Goal: Transaction & Acquisition: Obtain resource

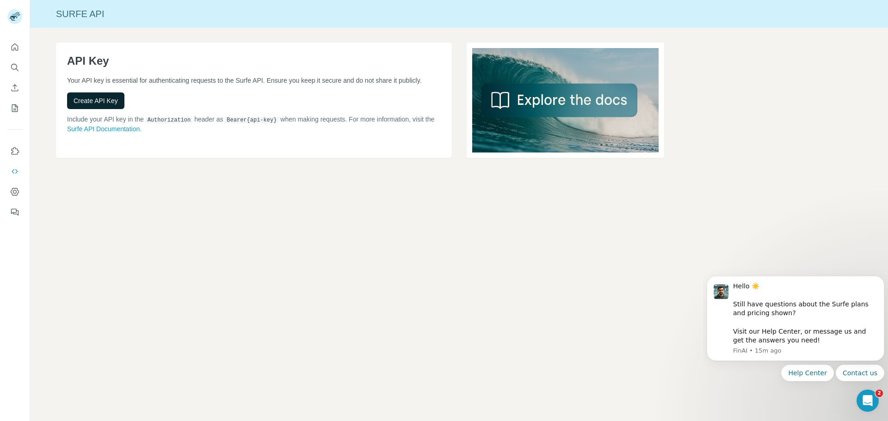
click at [108, 105] on span "Create API Key" at bounding box center [95, 100] width 44 height 9
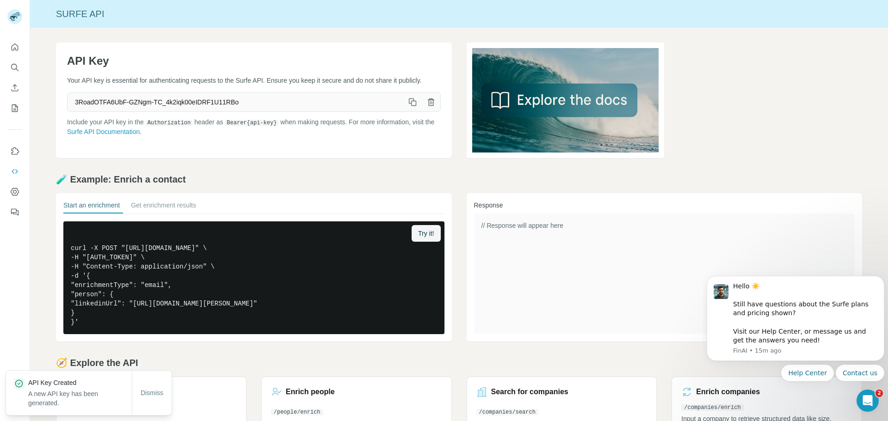
click at [410, 107] on icon "button" at bounding box center [412, 102] width 9 height 9
click at [174, 208] on button "Get enrichment results" at bounding box center [163, 207] width 65 height 13
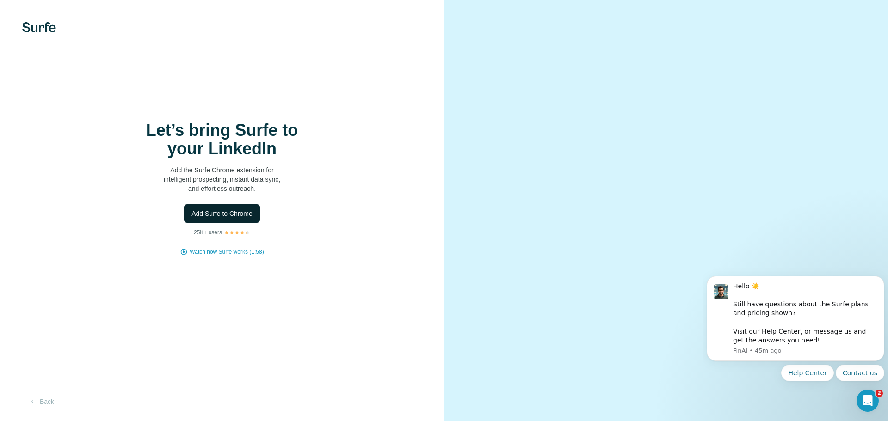
click at [41, 25] on img at bounding box center [39, 27] width 34 height 10
click at [49, 413] on div "Let’s bring Surfe to your LinkedIn Add the Surfe Chrome extension for intellige…" at bounding box center [222, 210] width 444 height 421
click at [47, 404] on button "Back" at bounding box center [41, 401] width 38 height 17
click at [227, 207] on button "Add Surfe to Chrome" at bounding box center [222, 213] width 76 height 18
click at [217, 216] on span "Add Surfe to Chrome" at bounding box center [221, 213] width 61 height 9
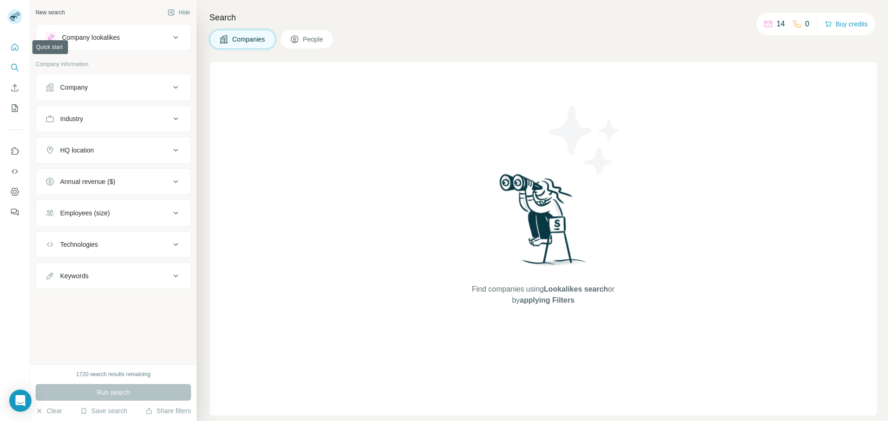
click at [15, 54] on button "Quick start" at bounding box center [14, 47] width 15 height 17
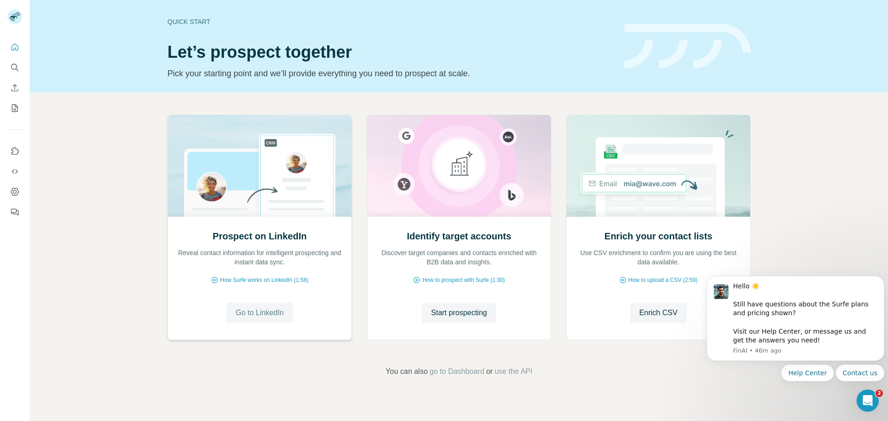
click at [257, 313] on span "Go to LinkedIn" at bounding box center [259, 312] width 48 height 11
click at [19, 71] on button "Search" at bounding box center [14, 67] width 15 height 17
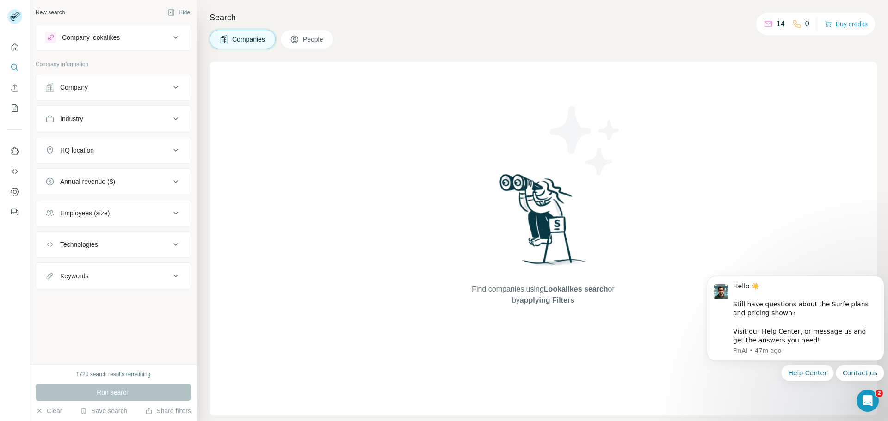
click at [95, 94] on button "Company" at bounding box center [113, 87] width 154 height 22
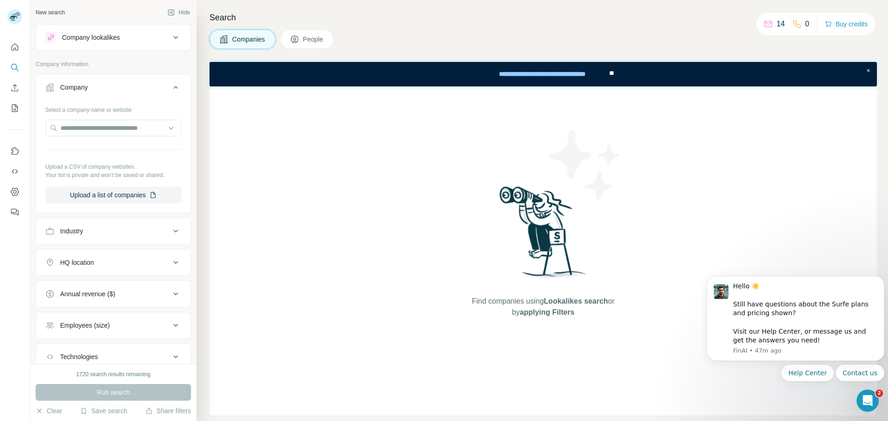
click at [98, 86] on div "Company" at bounding box center [107, 87] width 125 height 9
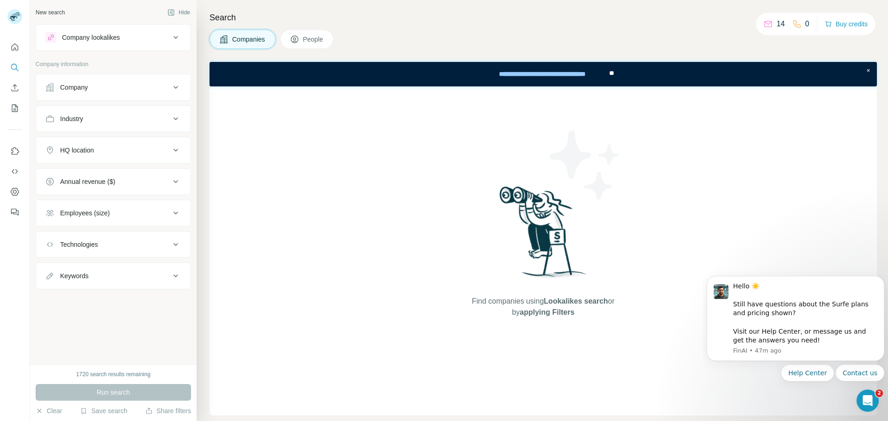
click at [99, 117] on div "Industry" at bounding box center [107, 118] width 125 height 9
click at [105, 146] on input at bounding box center [108, 142] width 114 height 10
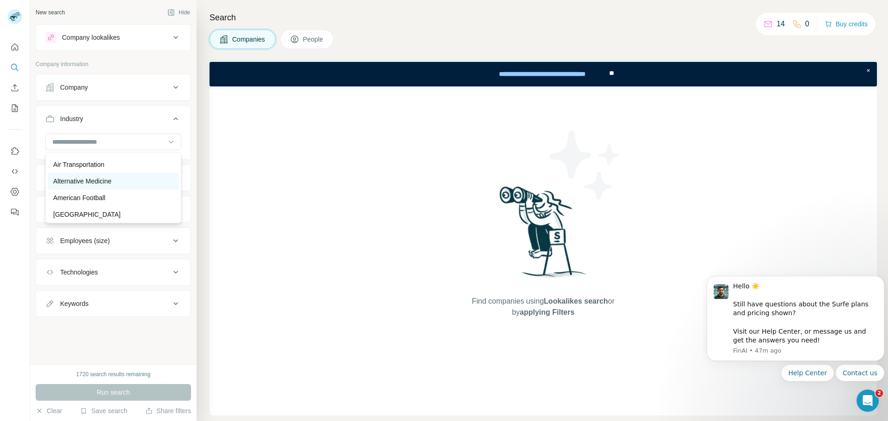
scroll to position [462, 0]
click at [92, 137] on input at bounding box center [108, 142] width 114 height 10
click at [91, 141] on input at bounding box center [108, 142] width 114 height 10
click at [96, 154] on div "Restaurants" at bounding box center [113, 149] width 120 height 9
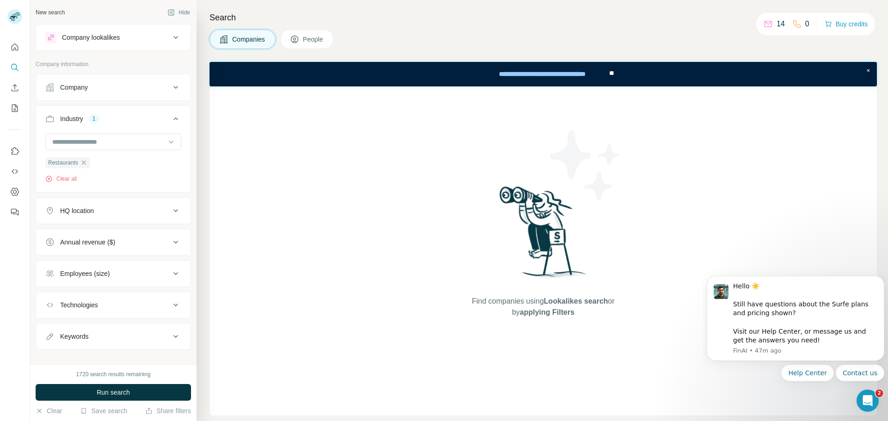
click at [99, 215] on div "HQ location" at bounding box center [107, 210] width 125 height 9
click at [102, 235] on input "text" at bounding box center [113, 234] width 136 height 17
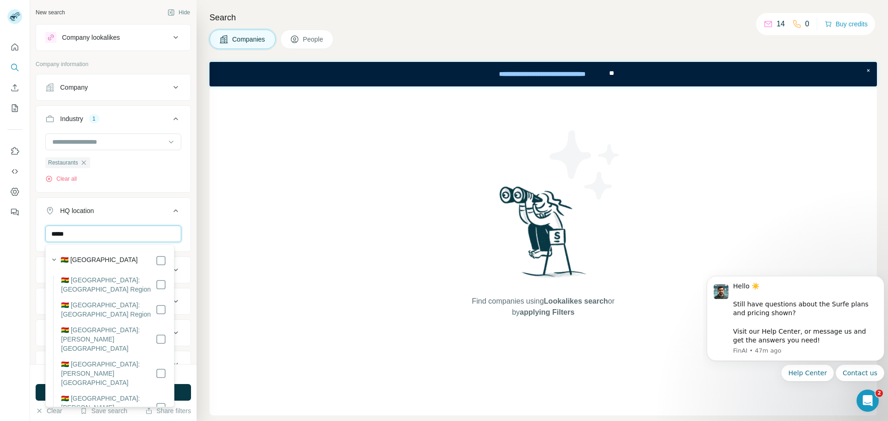
type input "*****"
click at [155, 277] on div at bounding box center [160, 285] width 11 height 18
click at [136, 214] on div "HQ location 1" at bounding box center [107, 210] width 125 height 9
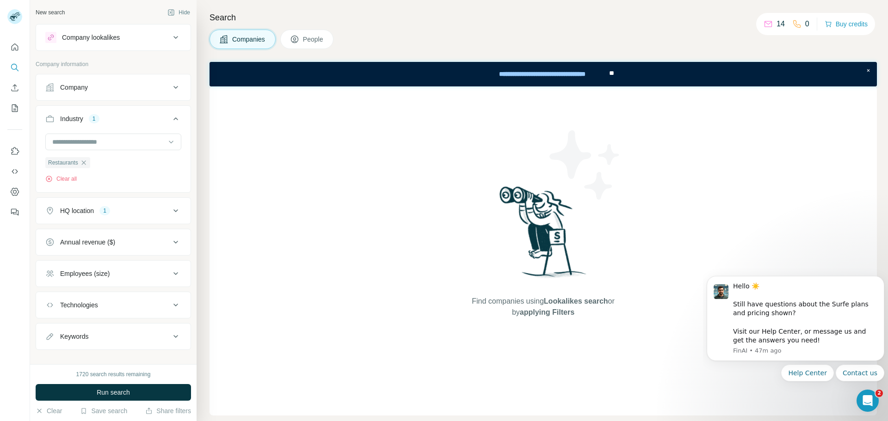
click at [122, 242] on div "Annual revenue ($)" at bounding box center [107, 242] width 125 height 9
click at [140, 235] on button "Annual revenue ($)" at bounding box center [113, 242] width 154 height 22
click at [140, 235] on button "Annual revenue ($)" at bounding box center [113, 244] width 154 height 26
click at [127, 270] on div "Employees (size)" at bounding box center [107, 273] width 125 height 9
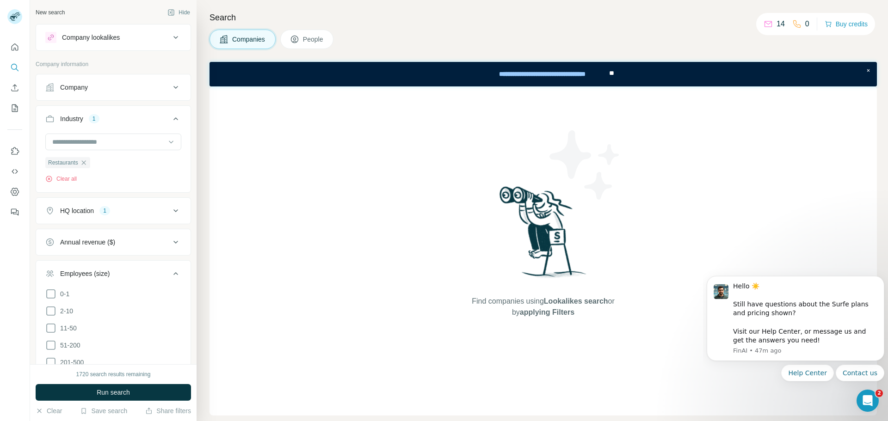
click at [127, 270] on div "Employees (size)" at bounding box center [107, 273] width 125 height 9
click at [118, 304] on div "Technologies" at bounding box center [107, 304] width 125 height 9
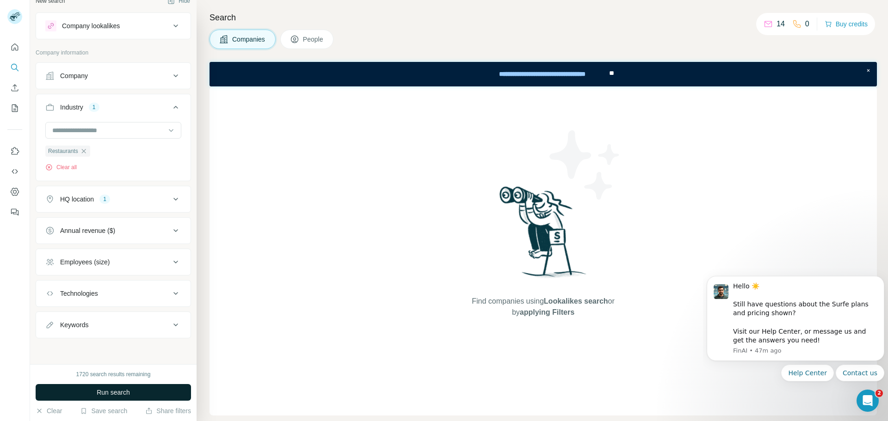
click at [135, 388] on button "Run search" at bounding box center [113, 392] width 155 height 17
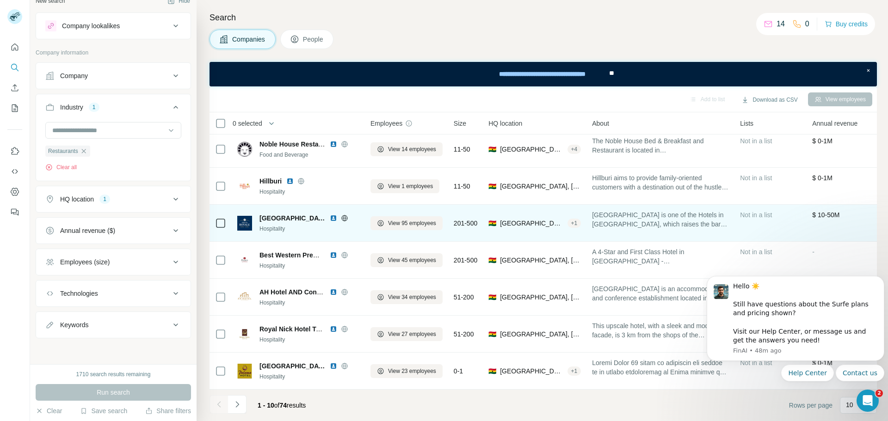
scroll to position [0, 0]
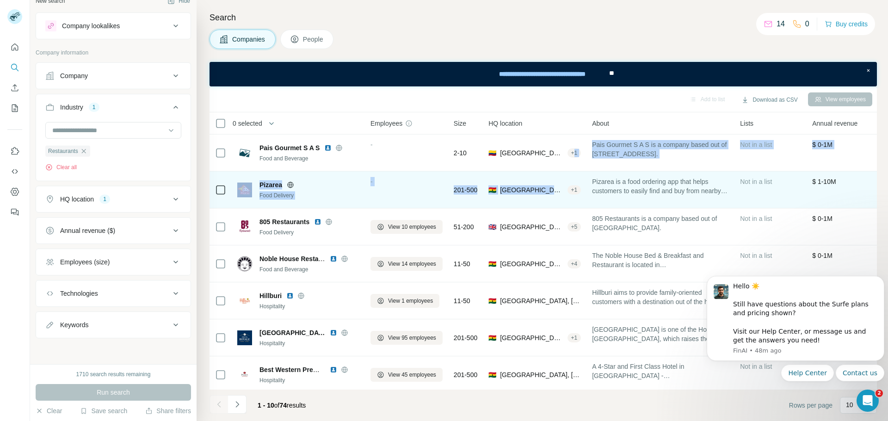
drag, startPoint x: 575, startPoint y: 153, endPoint x: 575, endPoint y: 196, distance: 42.5
click at [0, 0] on tbody "Pais Gourmet S A S Food and Beverage - 2-10 🇨🇴 [GEOGRAPHIC_DATA], [GEOGRAPHIC_D…" at bounding box center [0, 0] width 0 height 0
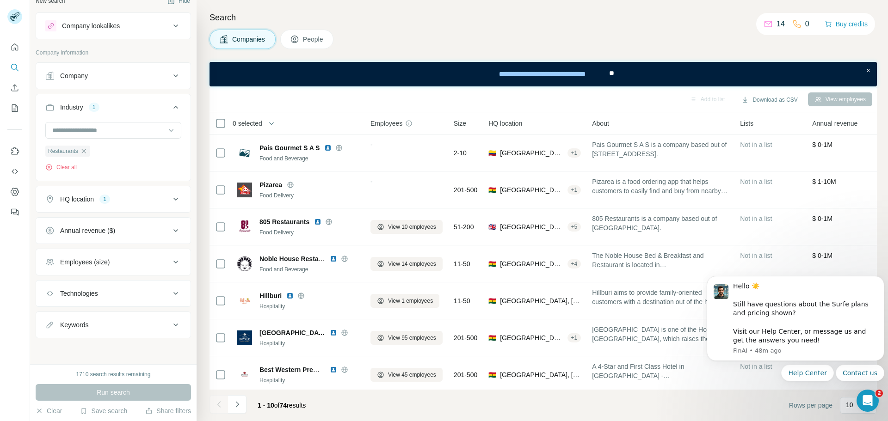
click at [767, 24] on icon at bounding box center [767, 23] width 9 height 9
click at [766, 96] on button "Download as CSV" at bounding box center [769, 100] width 69 height 14
click at [801, 402] on body "Hello ☀️ ​ Still have questions about the Surfe plans and pricing shown? ​ Visi…" at bounding box center [795, 340] width 178 height 145
click at [235, 404] on icon "Navigate to next page" at bounding box center [237, 404] width 9 height 9
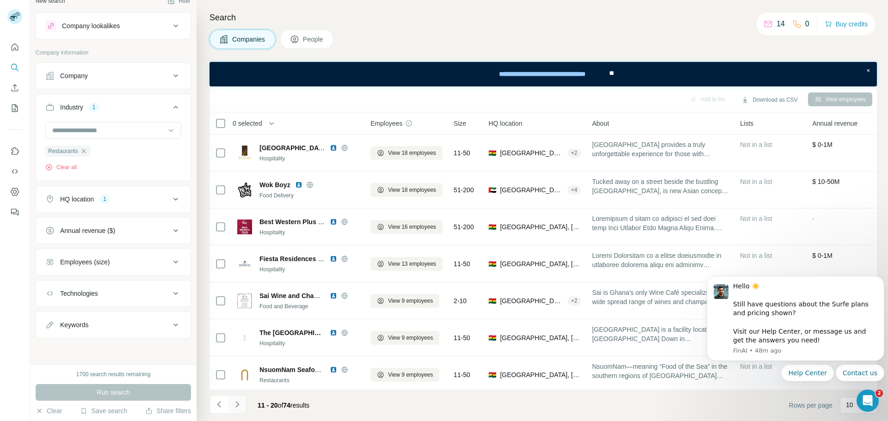
click at [233, 403] on icon "Navigate to next page" at bounding box center [237, 404] width 9 height 9
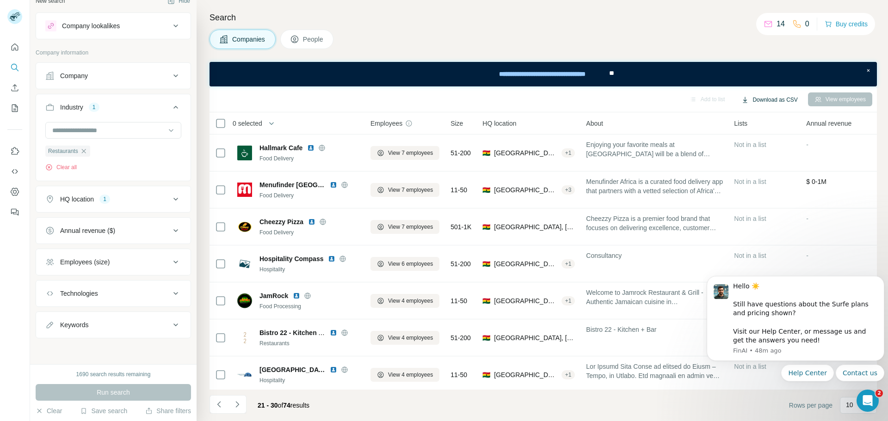
click at [759, 94] on button "Download as CSV" at bounding box center [769, 100] width 69 height 14
click at [761, 135] on div "All viewed companies (30)" at bounding box center [775, 136] width 86 height 17
click at [99, 320] on div "Keywords" at bounding box center [107, 324] width 125 height 9
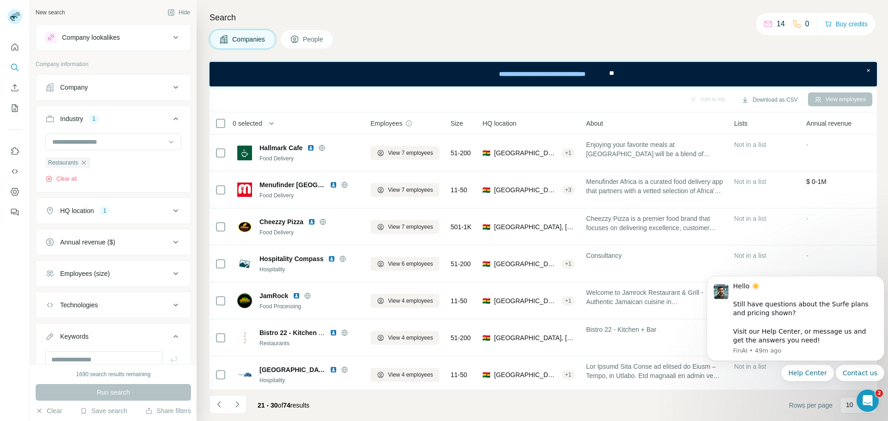
click at [118, 81] on button "Company" at bounding box center [113, 87] width 154 height 22
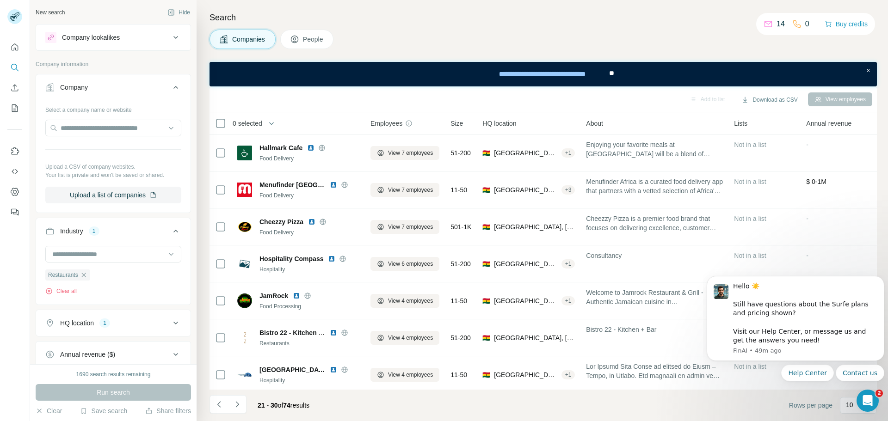
click at [125, 92] on button "Company" at bounding box center [113, 89] width 154 height 26
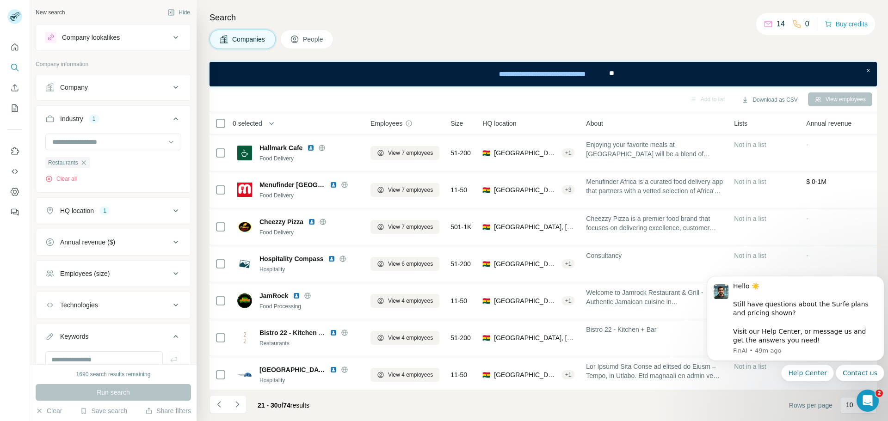
click at [98, 303] on div "Technologies" at bounding box center [79, 304] width 38 height 9
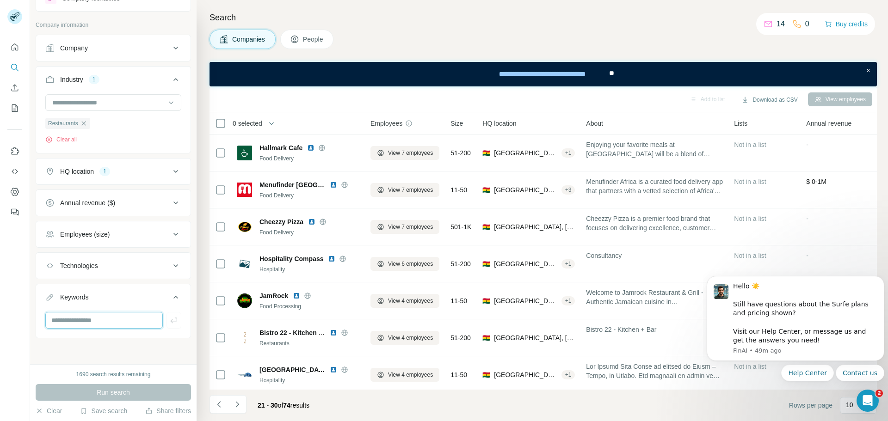
click at [63, 327] on input "text" at bounding box center [103, 320] width 117 height 17
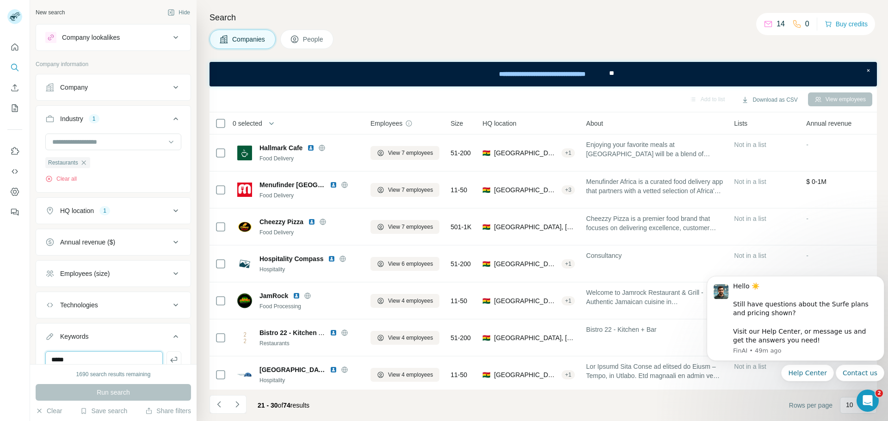
type input "*****"
click at [128, 209] on div "HQ location 1" at bounding box center [107, 210] width 125 height 9
click at [106, 234] on input "text" at bounding box center [113, 234] width 136 height 17
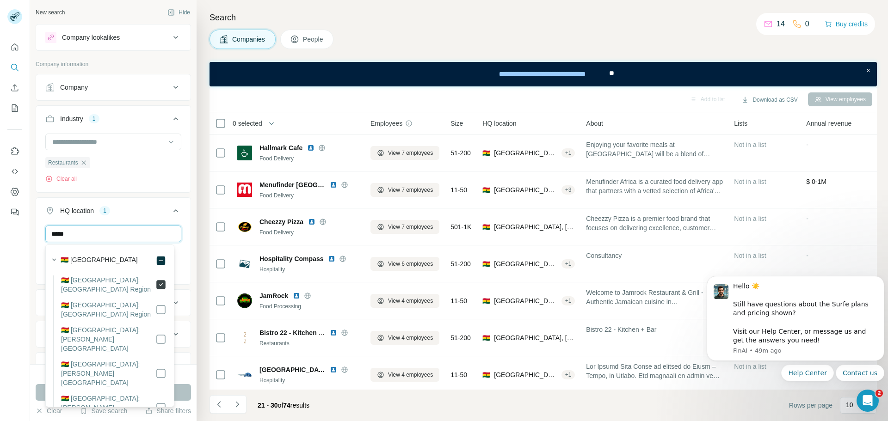
type input "*****"
click at [155, 289] on icon at bounding box center [160, 284] width 11 height 11
click at [150, 205] on button "HQ location 1" at bounding box center [113, 213] width 154 height 26
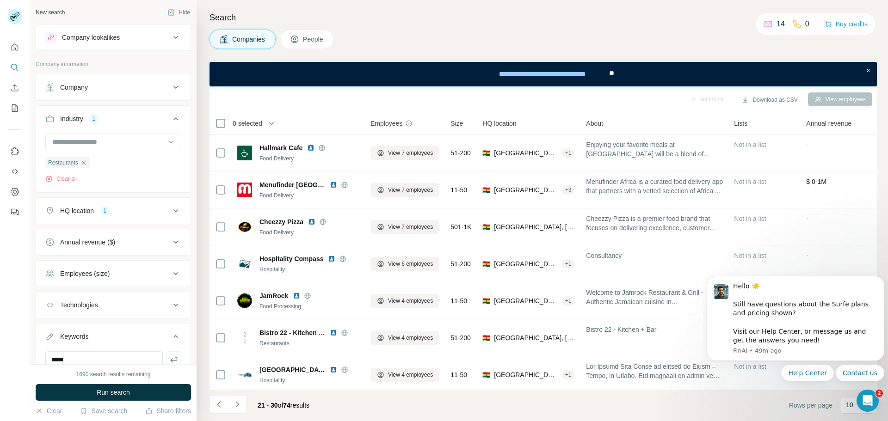
scroll to position [40, 0]
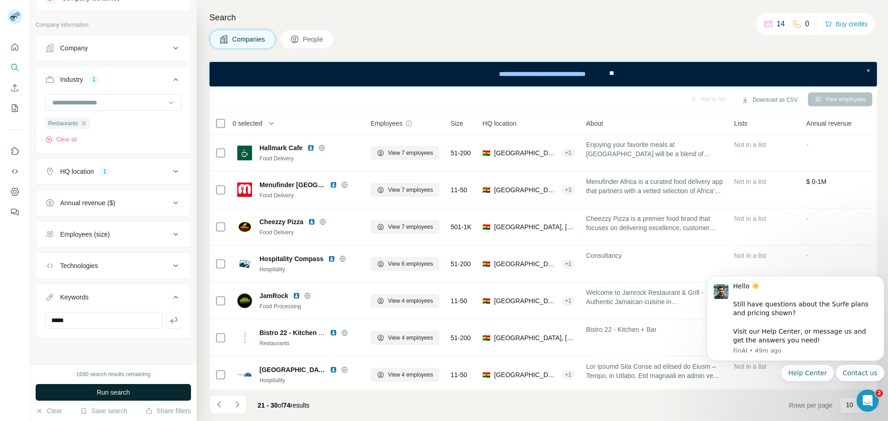
click at [104, 389] on span "Run search" at bounding box center [113, 392] width 33 height 9
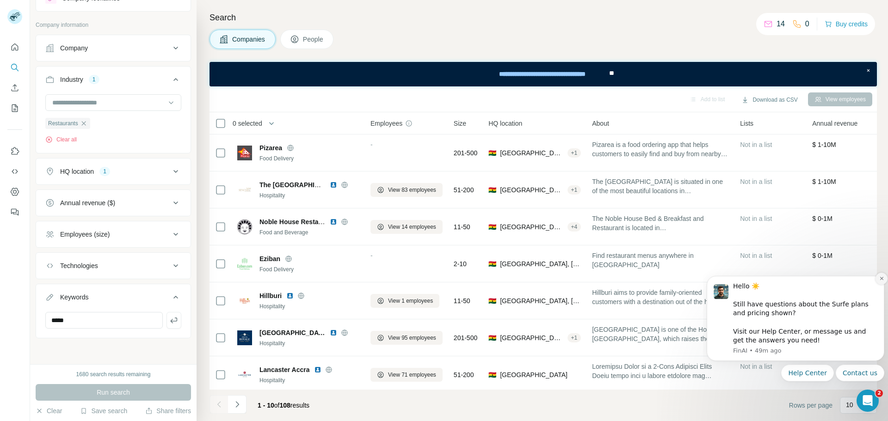
click at [882, 279] on icon "Dismiss notification" at bounding box center [881, 278] width 5 height 5
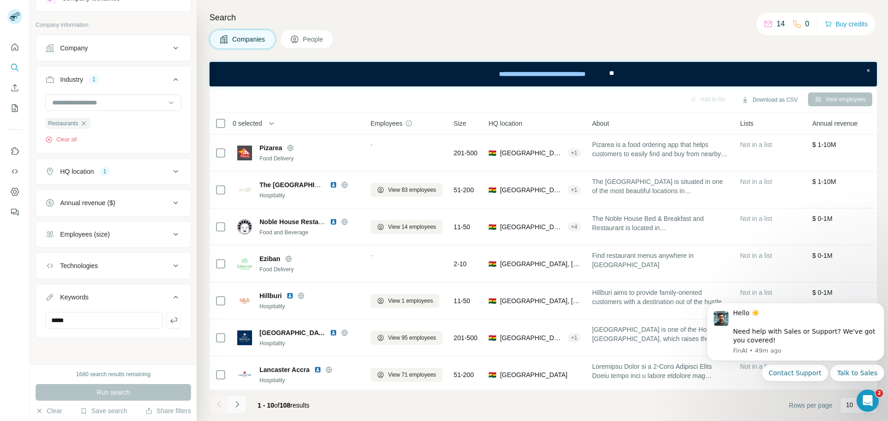
click at [231, 405] on button "Navigate to next page" at bounding box center [237, 404] width 18 height 18
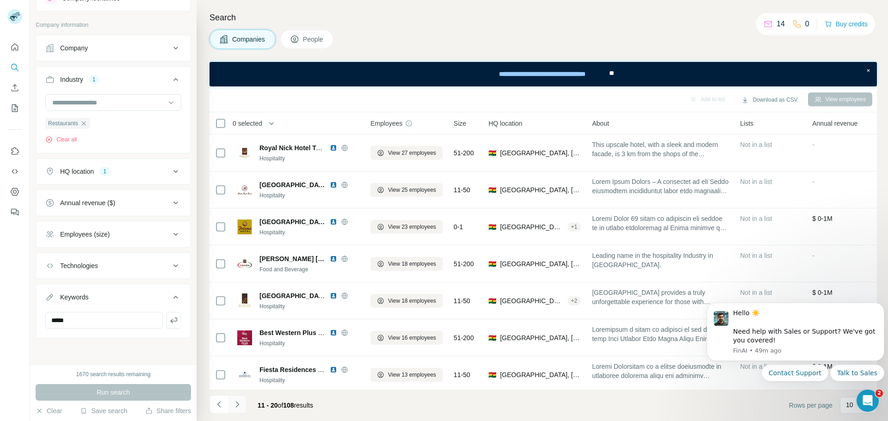
click at [236, 403] on icon "Navigate to next page" at bounding box center [237, 404] width 9 height 9
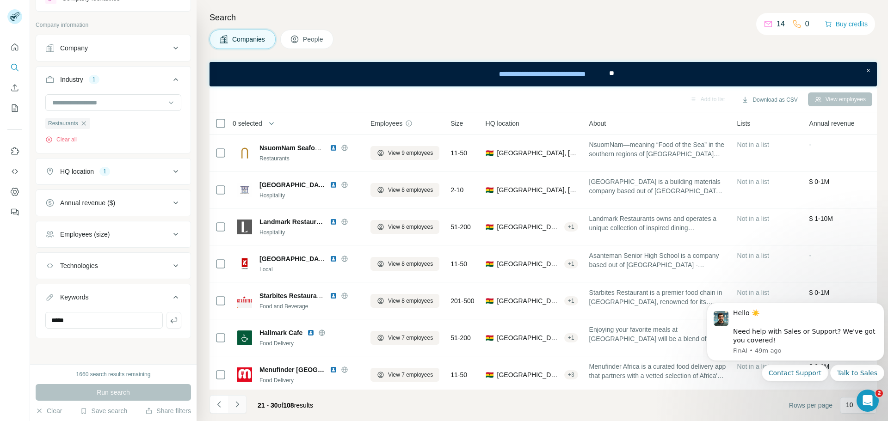
click at [236, 404] on icon "Navigate to next page" at bounding box center [237, 404] width 9 height 9
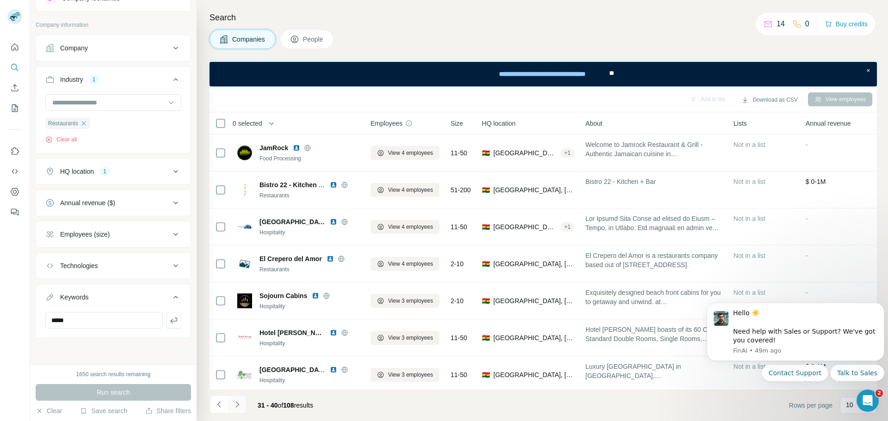
click at [236, 404] on icon "Navigate to next page" at bounding box center [237, 404] width 9 height 9
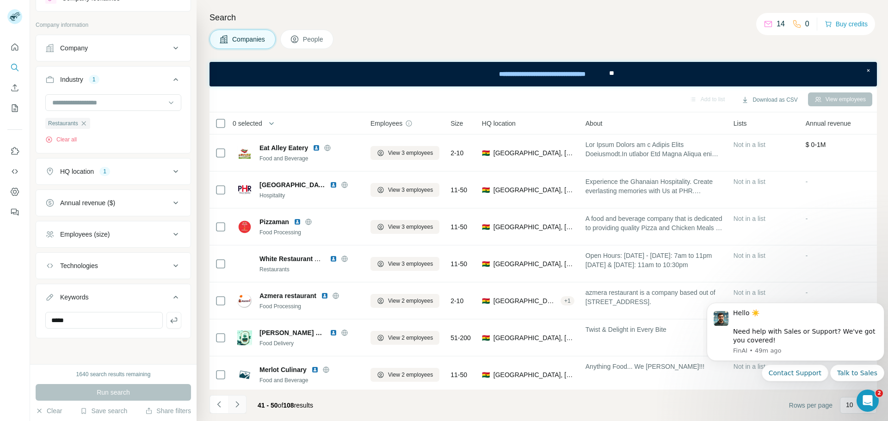
click at [236, 404] on icon "Navigate to next page" at bounding box center [237, 404] width 9 height 9
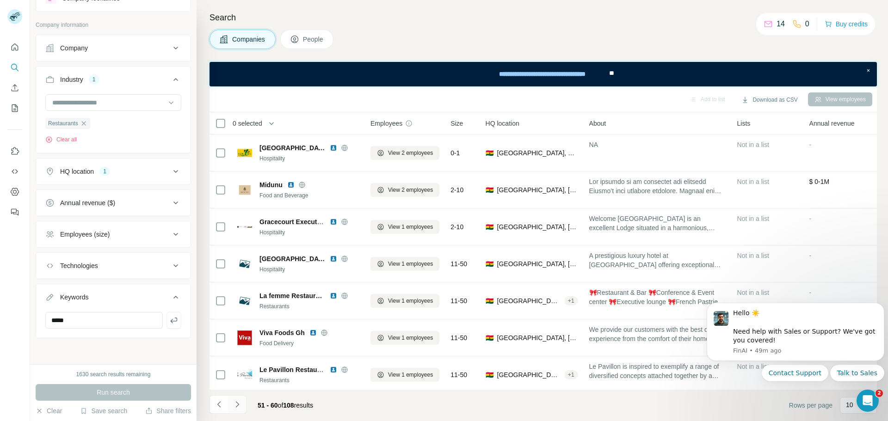
click at [236, 404] on icon "Navigate to next page" at bounding box center [237, 404] width 9 height 9
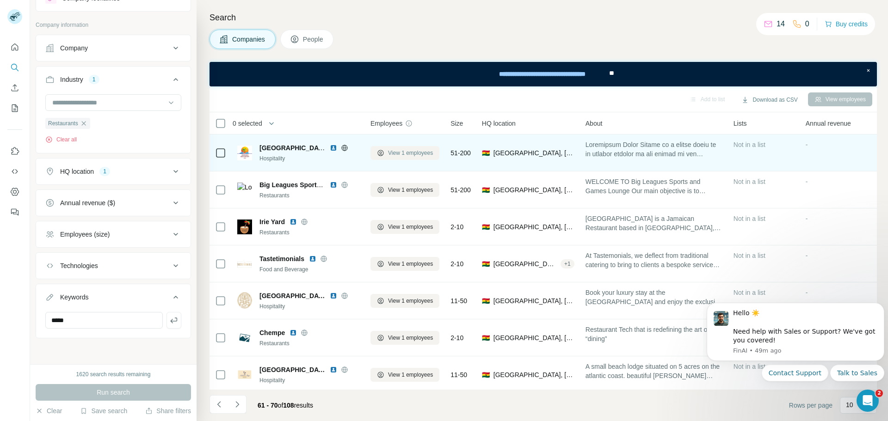
click at [413, 153] on span "View 1 employees" at bounding box center [410, 153] width 45 height 8
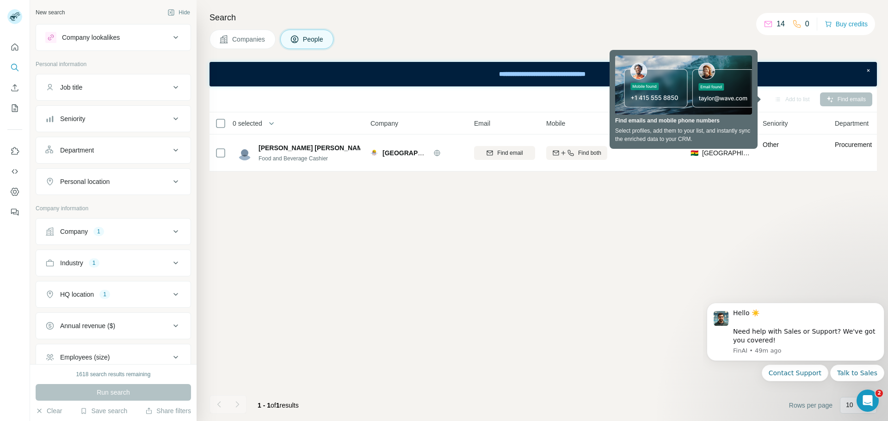
click at [246, 33] on button "Companies" at bounding box center [242, 39] width 66 height 19
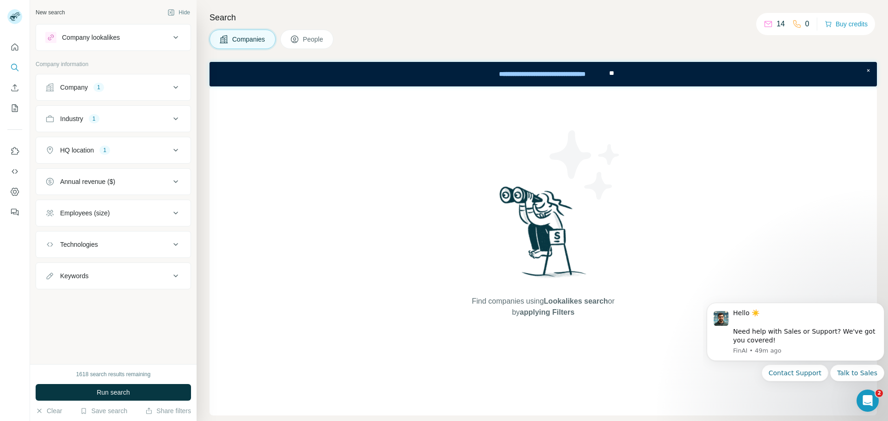
click at [150, 37] on div "Company lookalikes" at bounding box center [107, 37] width 125 height 11
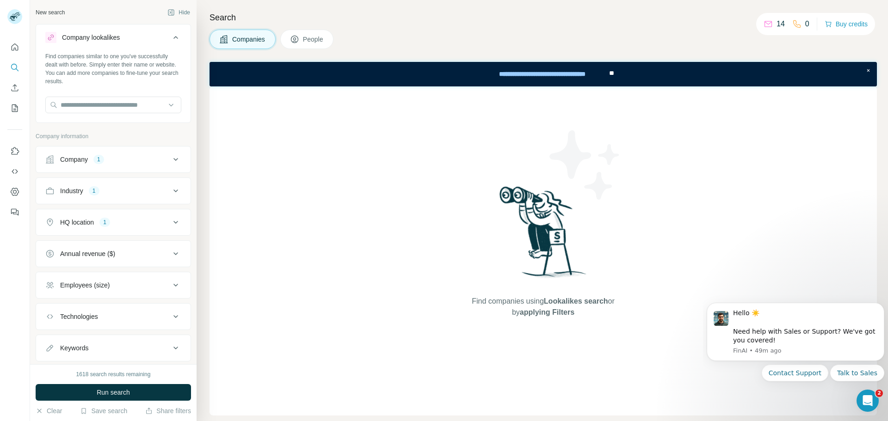
click at [73, 188] on div "Industry" at bounding box center [71, 190] width 23 height 9
click at [77, 285] on div "HQ location" at bounding box center [77, 282] width 34 height 9
click at [96, 288] on div "HQ location 1" at bounding box center [107, 282] width 125 height 9
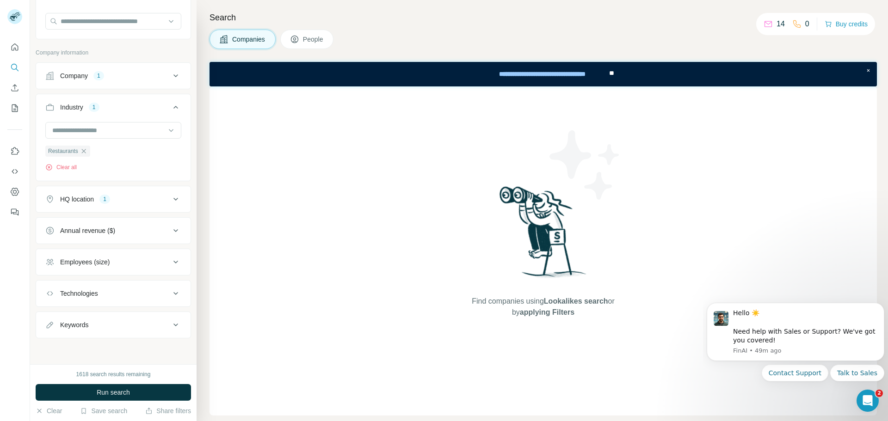
click at [122, 291] on div "Technologies" at bounding box center [107, 293] width 125 height 9
click at [122, 317] on input "text" at bounding box center [113, 316] width 136 height 17
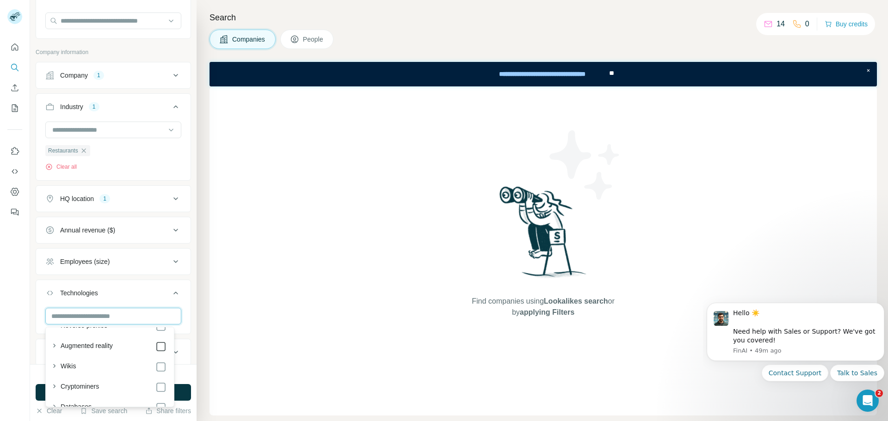
scroll to position [1592, 0]
click at [253, 347] on div "Find companies using Lookalikes search or by applying Filters" at bounding box center [542, 250] width 667 height 329
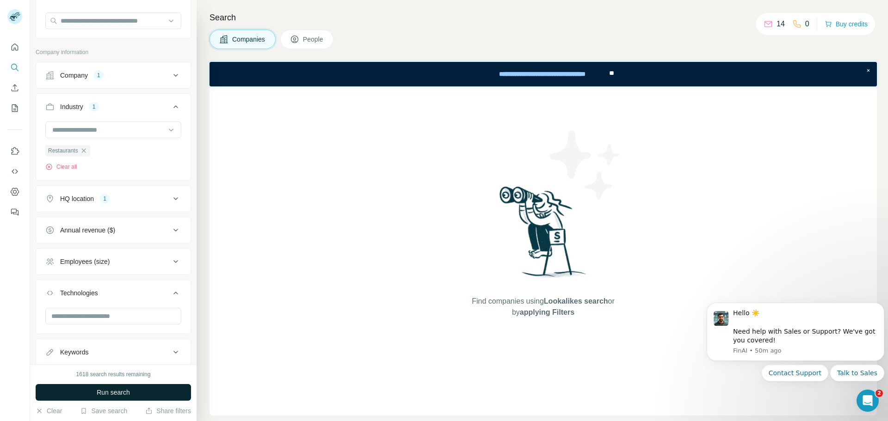
click at [127, 394] on span "Run search" at bounding box center [113, 392] width 33 height 9
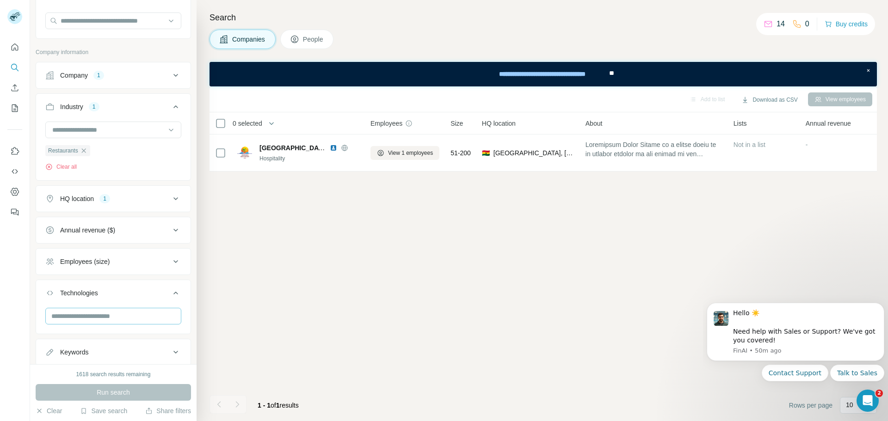
scroll to position [112, 0]
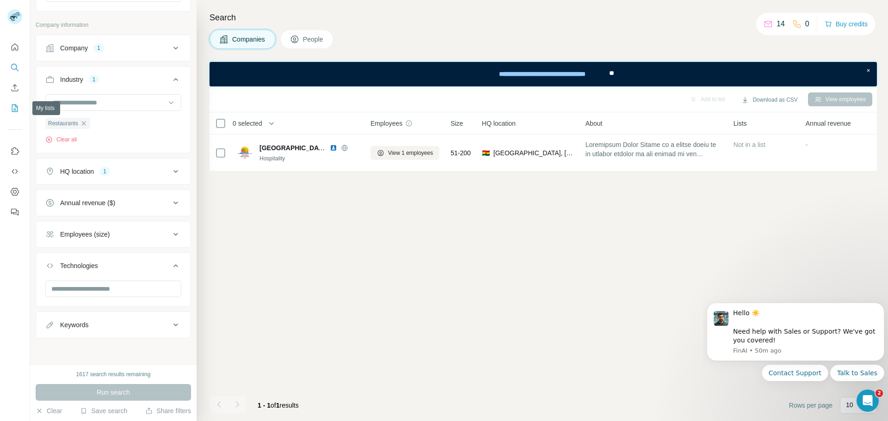
click at [16, 105] on icon "My lists" at bounding box center [14, 108] width 9 height 9
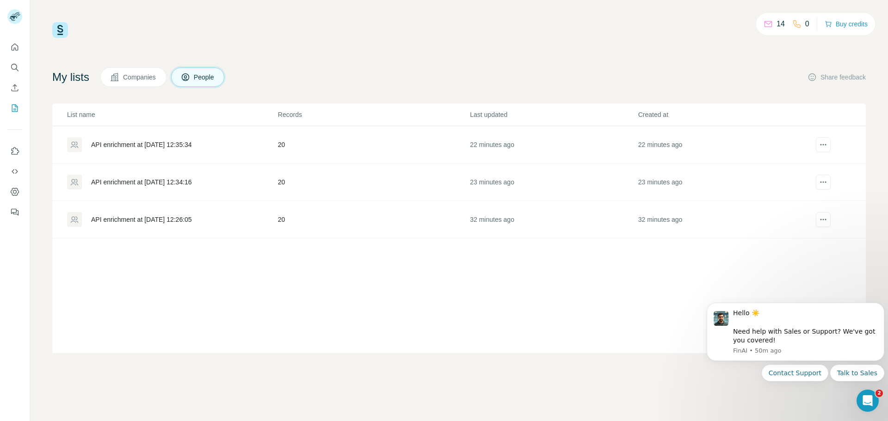
click at [146, 177] on div "API enrichment at [DATE] 12:34:16" at bounding box center [172, 182] width 210 height 15
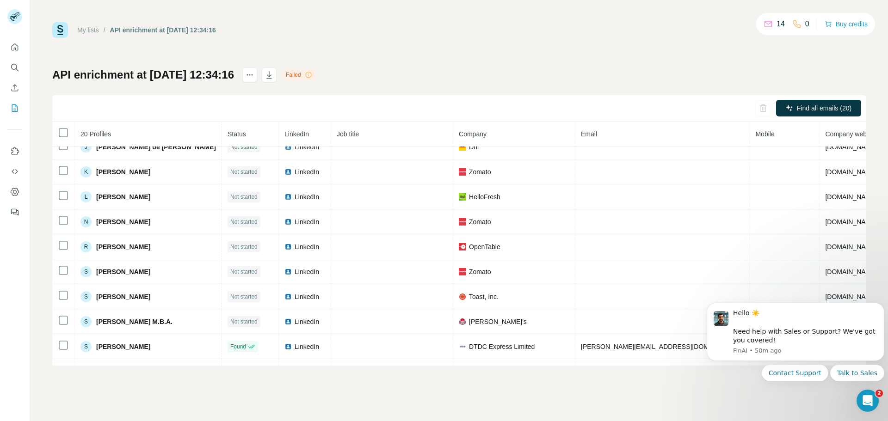
scroll to position [280, 0]
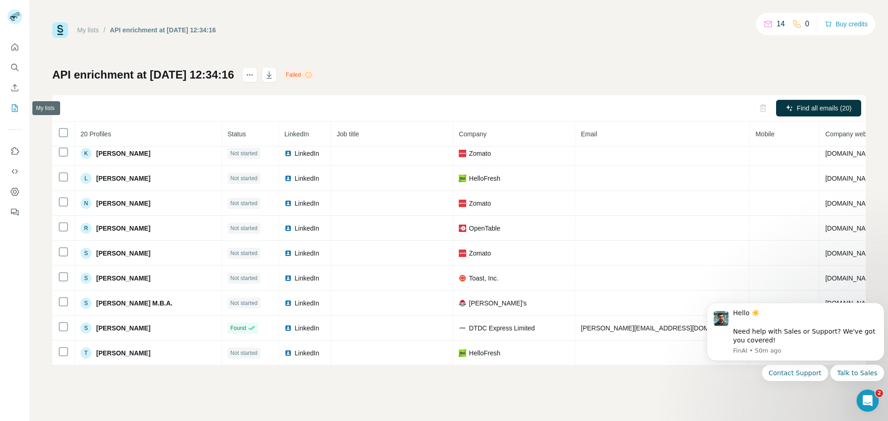
click at [13, 110] on icon "My lists" at bounding box center [15, 107] width 5 height 6
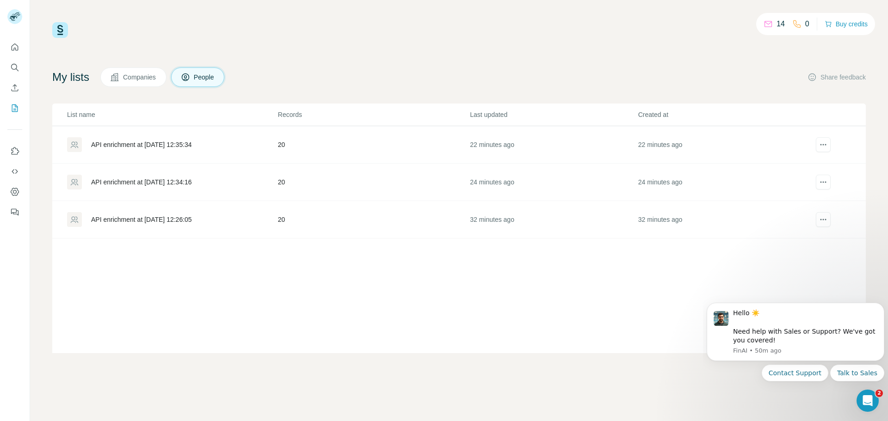
click at [134, 223] on div "API enrichment at [DATE] 12:26:05" at bounding box center [141, 219] width 101 height 9
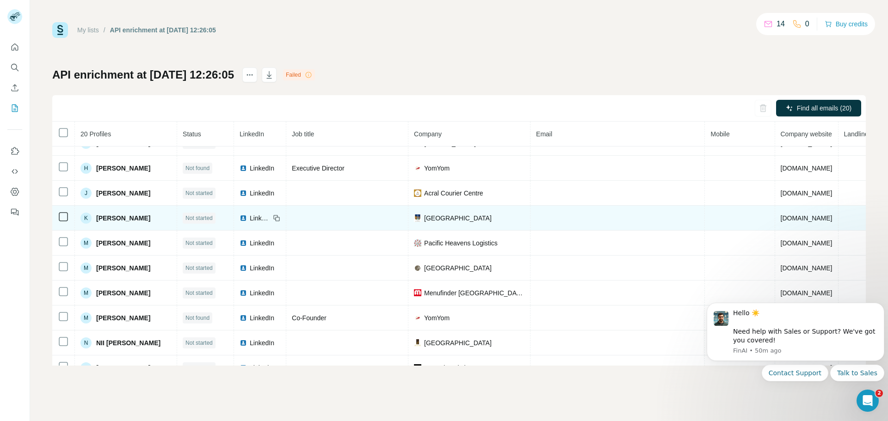
scroll to position [280, 0]
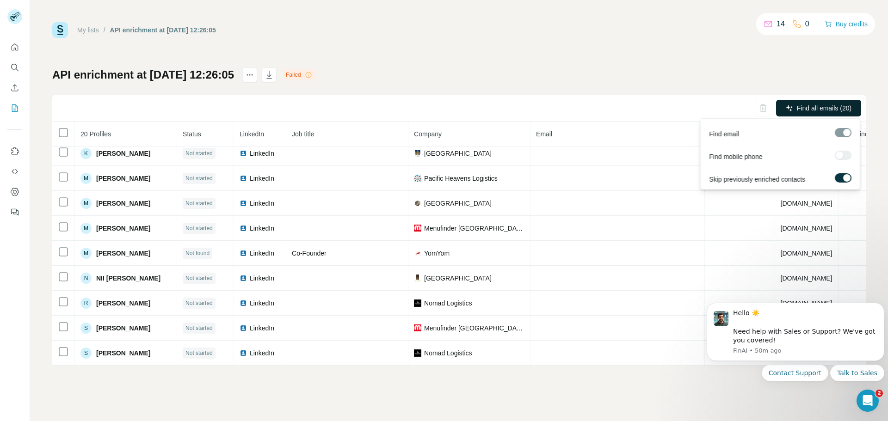
click at [823, 110] on span "Find all emails (20)" at bounding box center [823, 108] width 55 height 9
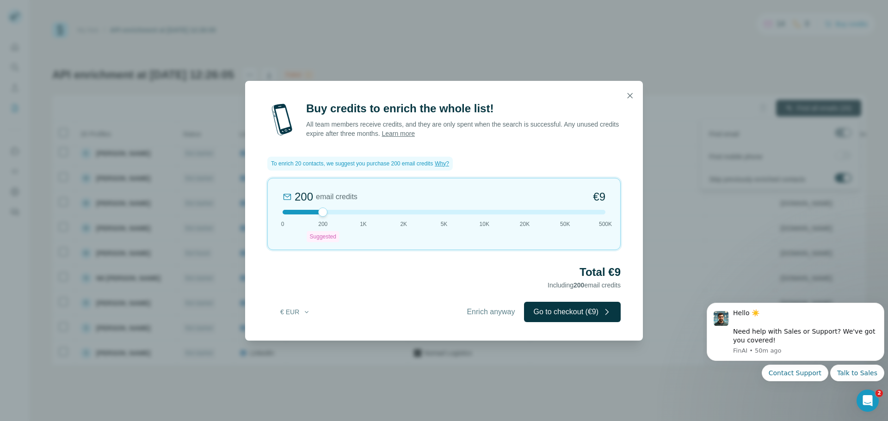
click at [321, 202] on span "200 email credits" at bounding box center [319, 197] width 75 height 15
drag, startPoint x: 318, startPoint y: 214, endPoint x: 334, endPoint y: 220, distance: 16.8
click at [334, 220] on div "200 email credits €9 0 200 Suggested 1K 2K 5K 10K 20K 50K 500K" at bounding box center [443, 214] width 353 height 72
click at [631, 98] on icon "button" at bounding box center [629, 95] width 5 height 5
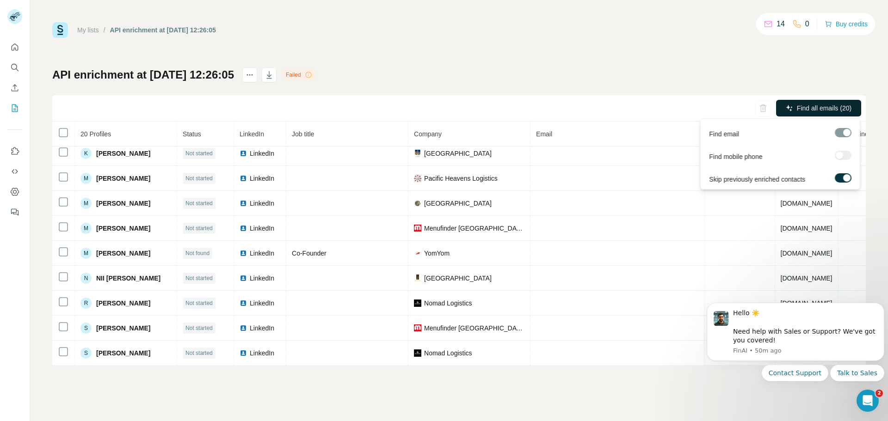
drag, startPoint x: 14, startPoint y: 145, endPoint x: 12, endPoint y: 83, distance: 62.4
click at [12, 86] on div at bounding box center [15, 126] width 30 height 187
click at [13, 74] on button "Search" at bounding box center [14, 67] width 15 height 17
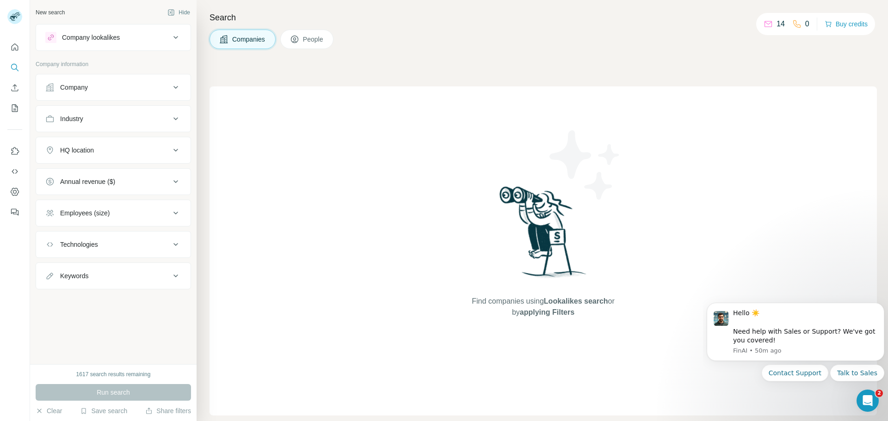
click at [138, 83] on div "Company" at bounding box center [107, 87] width 125 height 9
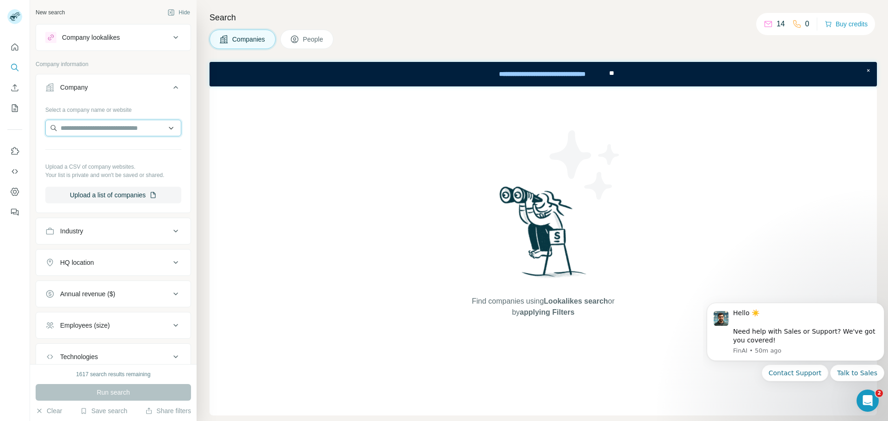
click at [129, 133] on input "text" at bounding box center [113, 128] width 136 height 17
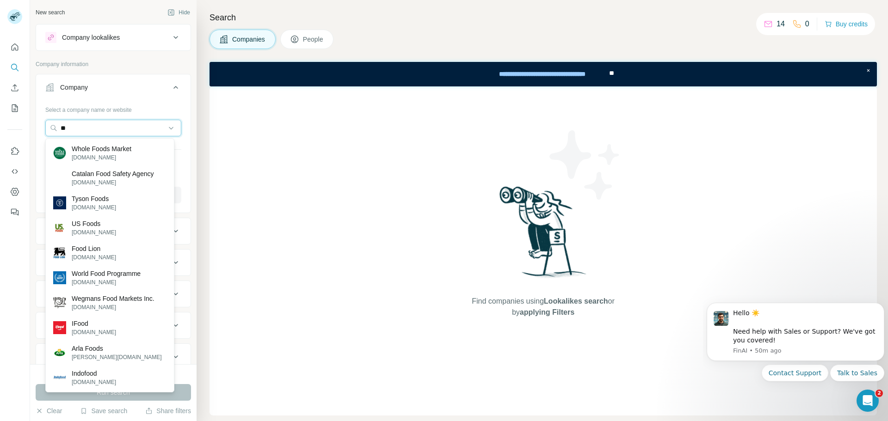
type input "*"
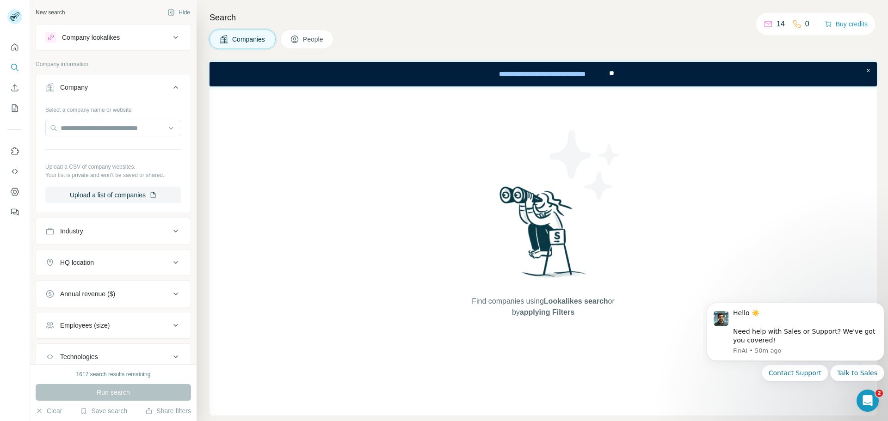
click at [90, 83] on div "Company" at bounding box center [107, 87] width 125 height 9
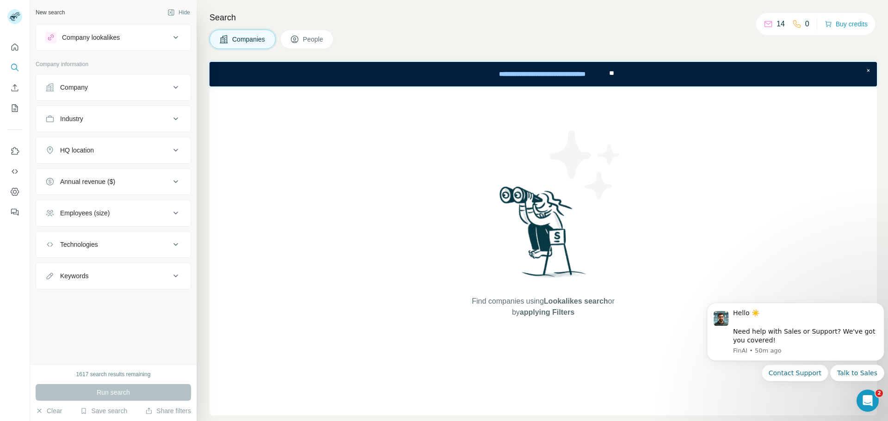
click at [115, 112] on button "Industry" at bounding box center [113, 119] width 154 height 22
click at [110, 144] on input at bounding box center [108, 142] width 114 height 10
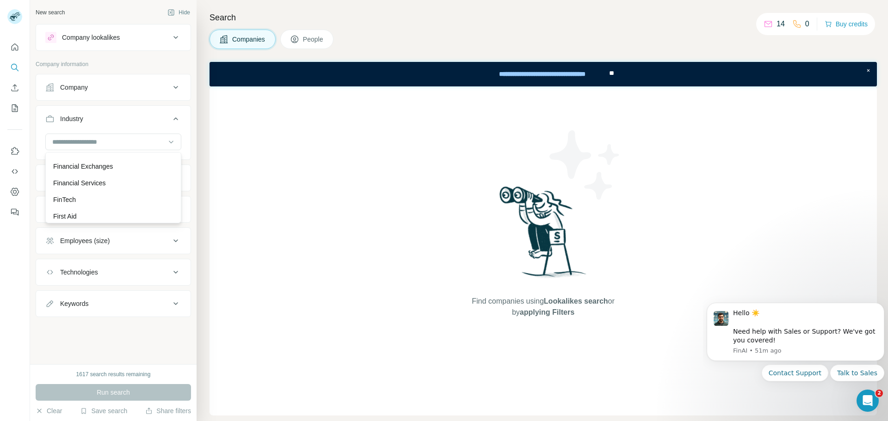
scroll to position [3883, 0]
click at [88, 195] on p "Food and Beverage" at bounding box center [81, 190] width 57 height 9
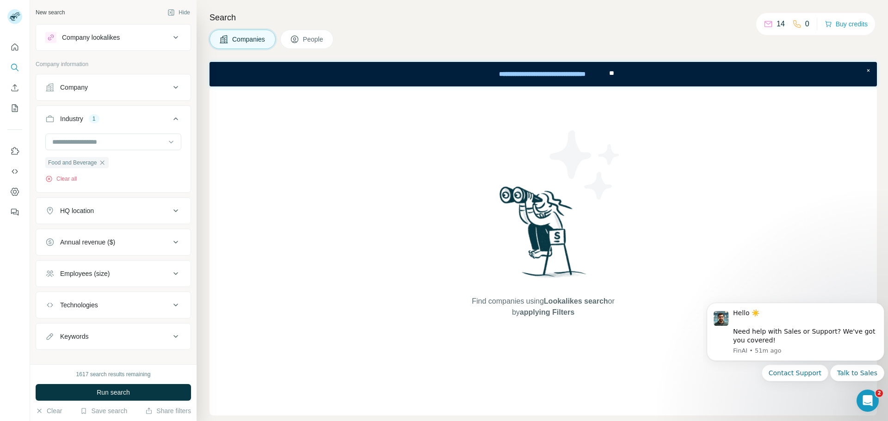
click at [104, 218] on button "HQ location" at bounding box center [113, 211] width 154 height 22
click at [104, 226] on input "text" at bounding box center [113, 234] width 136 height 17
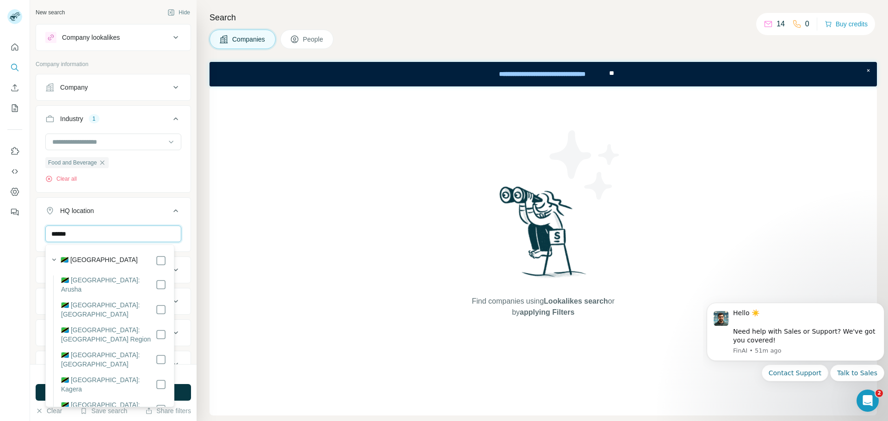
type input "******"
click at [147, 211] on div "HQ location 1" at bounding box center [107, 210] width 125 height 9
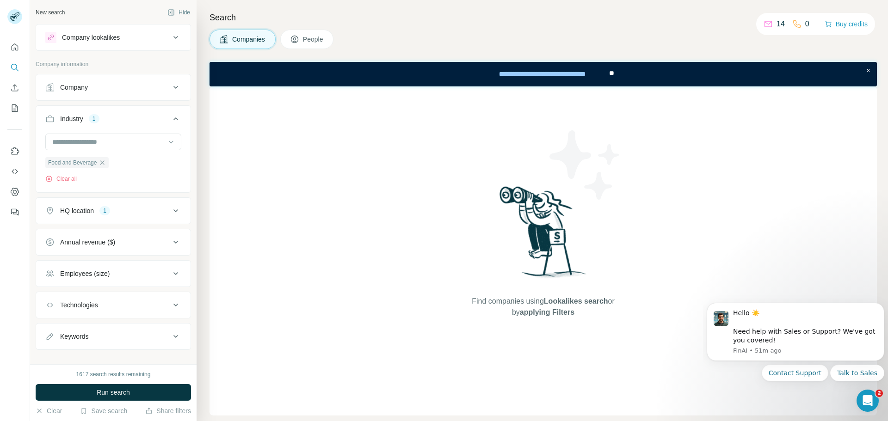
click at [105, 334] on div "Keywords" at bounding box center [107, 336] width 125 height 9
click at [91, 361] on input "text" at bounding box center [103, 359] width 117 height 17
type input "*****"
click at [97, 391] on span "Run search" at bounding box center [113, 392] width 33 height 9
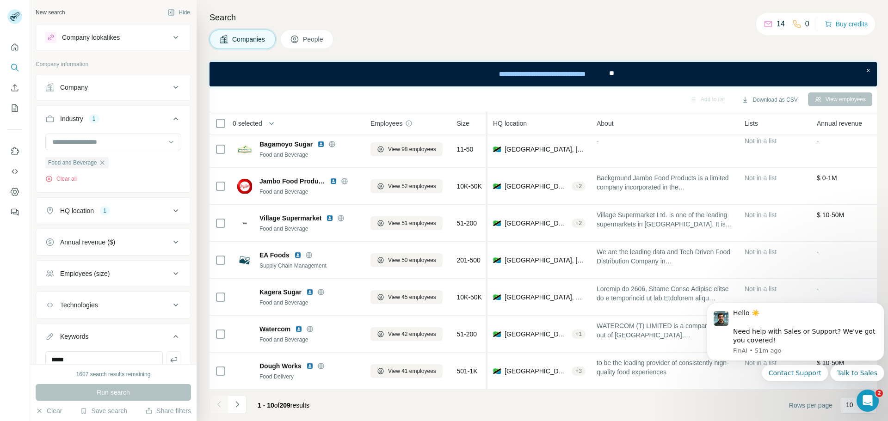
scroll to position [3901, 0]
click at [241, 399] on button "Navigate to next page" at bounding box center [237, 404] width 18 height 18
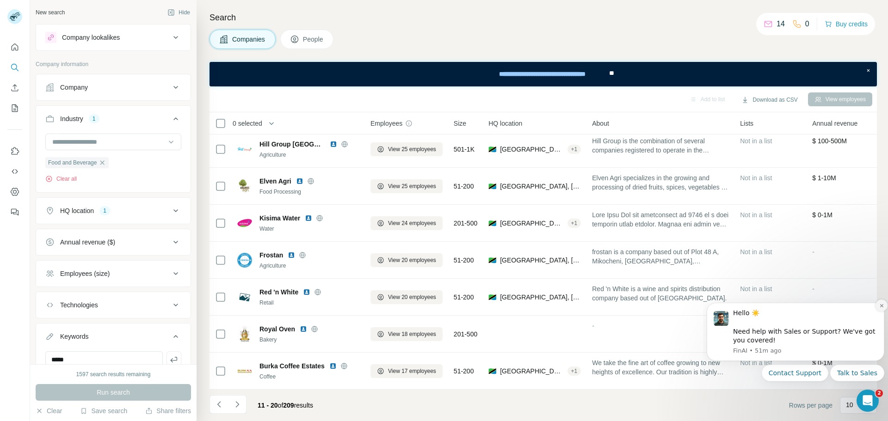
click at [882, 303] on icon "Dismiss notification" at bounding box center [881, 305] width 5 height 5
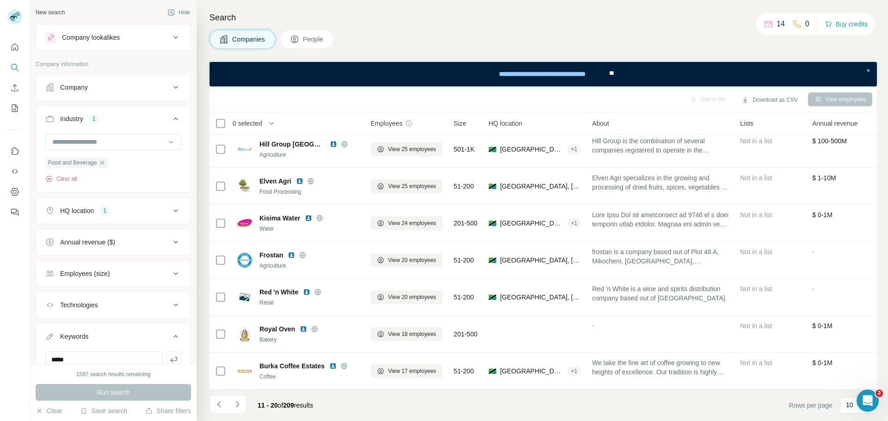
click at [768, 25] on icon at bounding box center [767, 23] width 9 height 9
click at [318, 31] on button "People" at bounding box center [307, 39] width 54 height 19
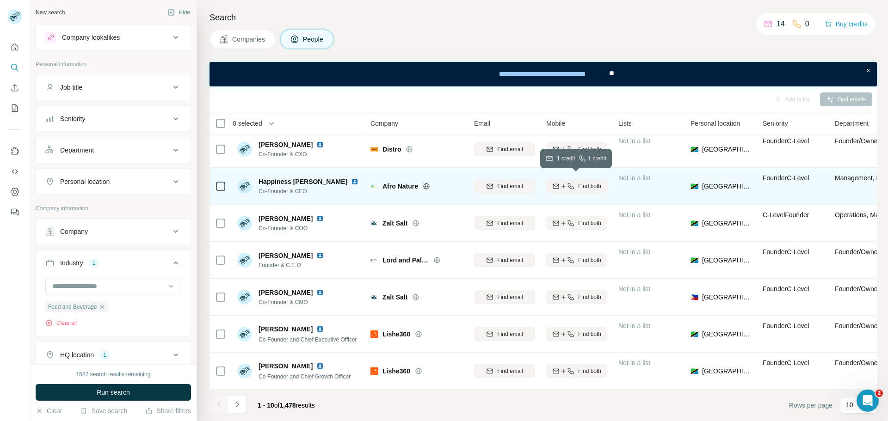
click at [573, 182] on div "Find both" at bounding box center [576, 186] width 61 height 8
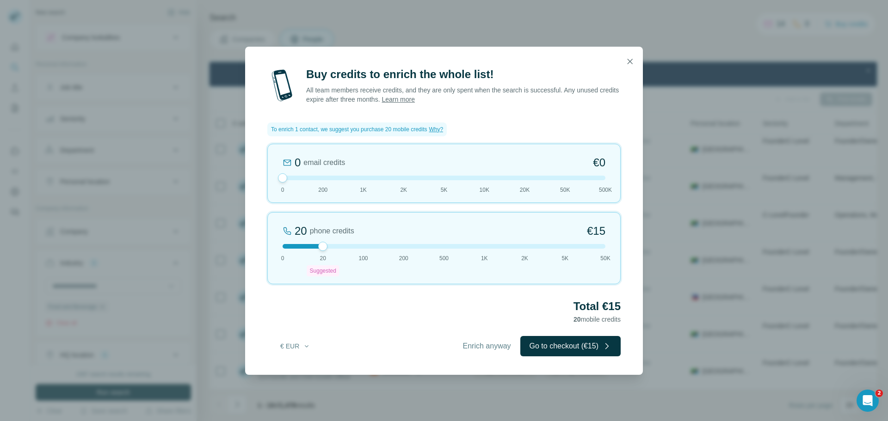
drag, startPoint x: 316, startPoint y: 247, endPoint x: 384, endPoint y: 313, distance: 95.1
click at [252, 241] on div "Buy credits to enrich the whole list! All team members receive credits, and the…" at bounding box center [444, 221] width 398 height 308
drag, startPoint x: 320, startPoint y: 245, endPoint x: 284, endPoint y: 245, distance: 35.6
click at [284, 245] on div "20 phone credits €15 0 20 Suggested 100 200 500 1K 2K 5K 50K" at bounding box center [443, 248] width 353 height 72
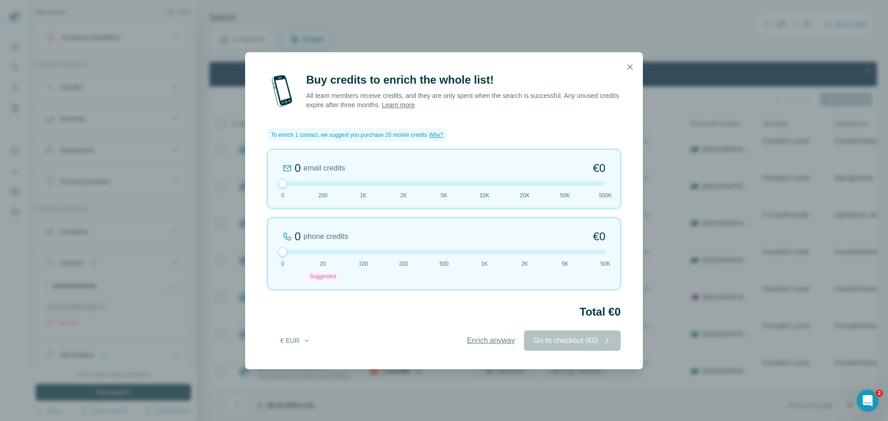
click at [459, 332] on button "Enrich anyway" at bounding box center [490, 341] width 67 height 20
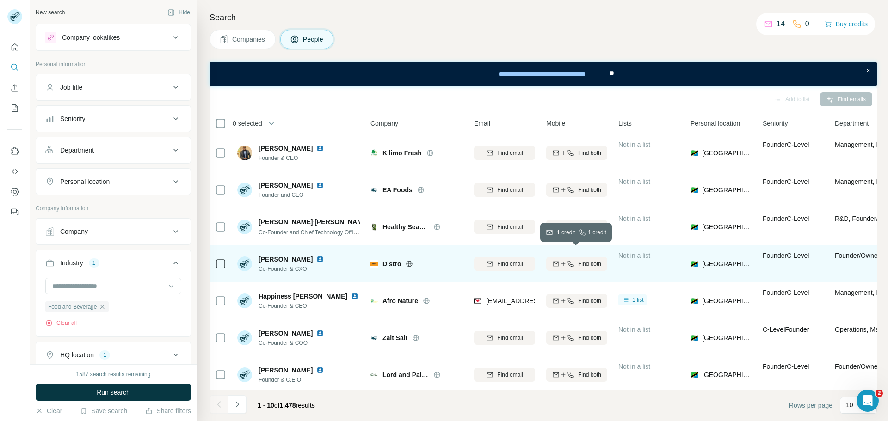
scroll to position [119, 0]
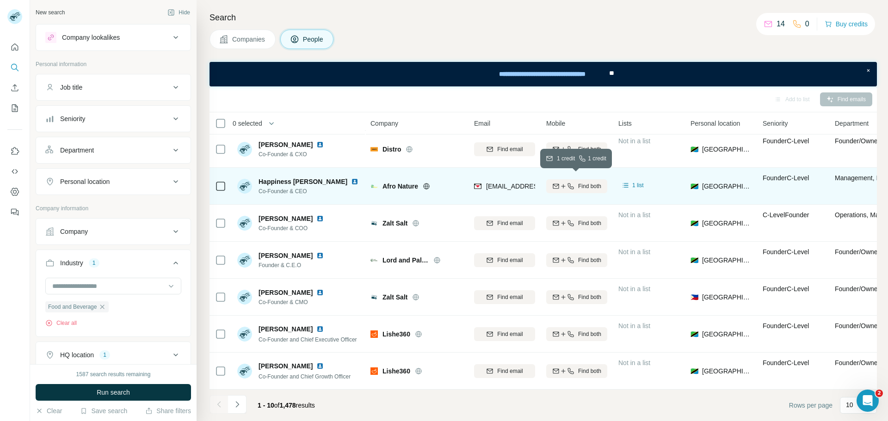
click at [570, 179] on button "Find both" at bounding box center [576, 186] width 61 height 14
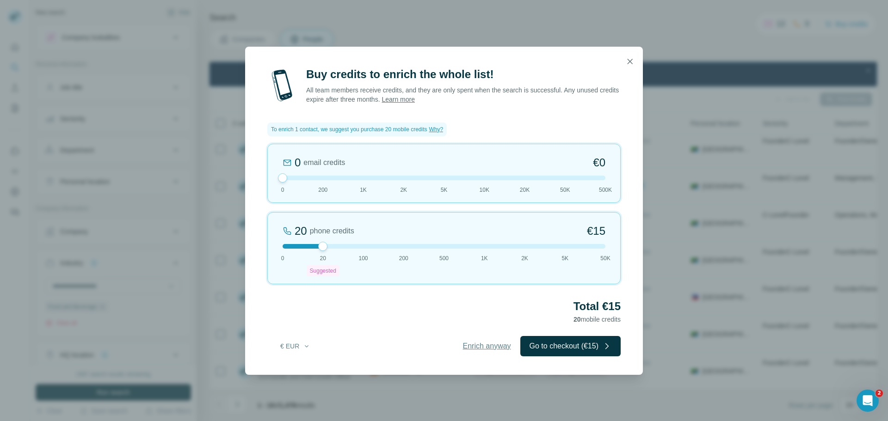
click at [500, 342] on span "Enrich anyway" at bounding box center [487, 346] width 48 height 11
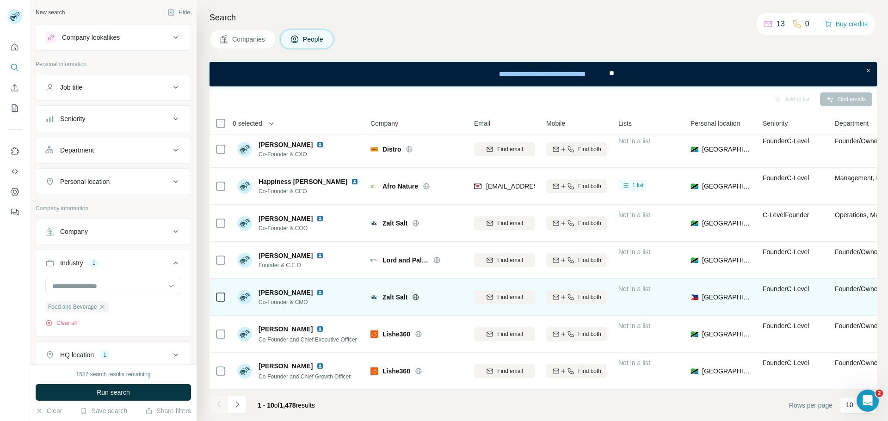
scroll to position [0, 0]
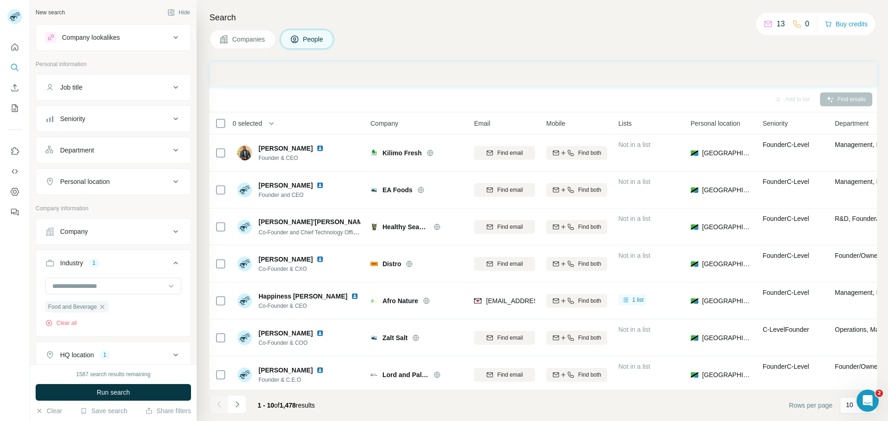
scroll to position [3901, 0]
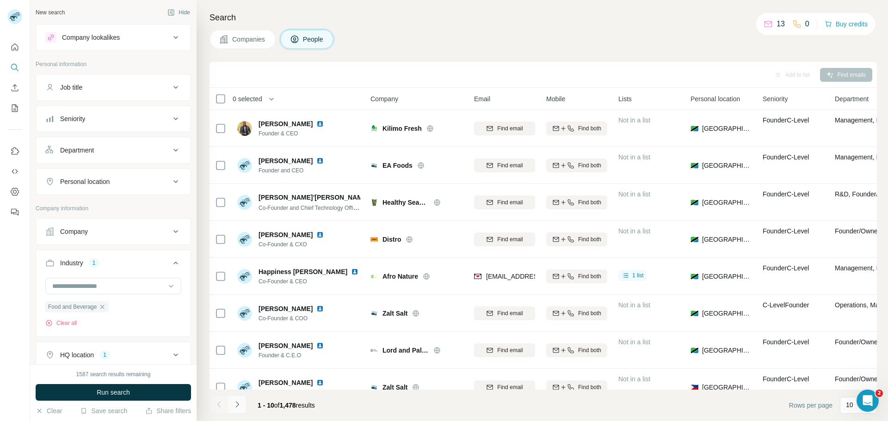
click at [238, 405] on icon "Navigate to next page" at bounding box center [236, 404] width 3 height 6
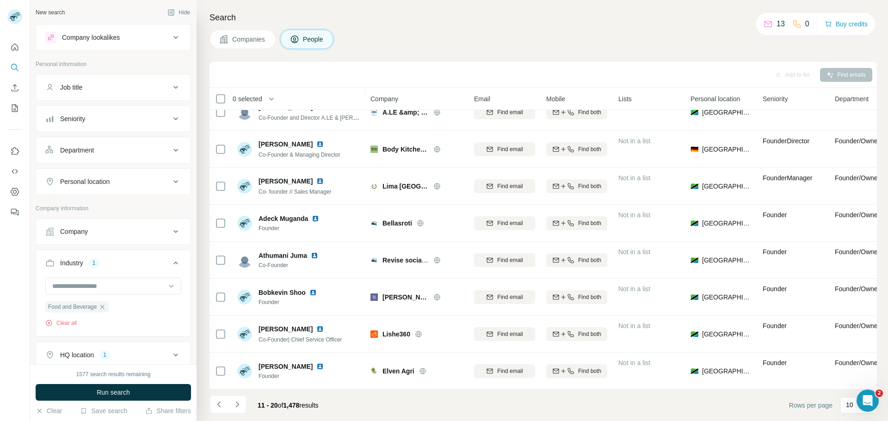
scroll to position [0, 0]
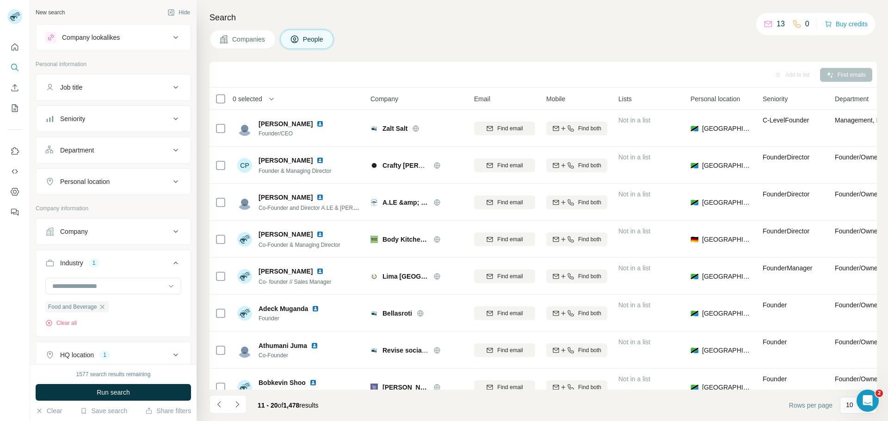
click at [812, 78] on div "Add to list" at bounding box center [791, 75] width 49 height 14
click at [114, 392] on span "Run search" at bounding box center [113, 392] width 33 height 9
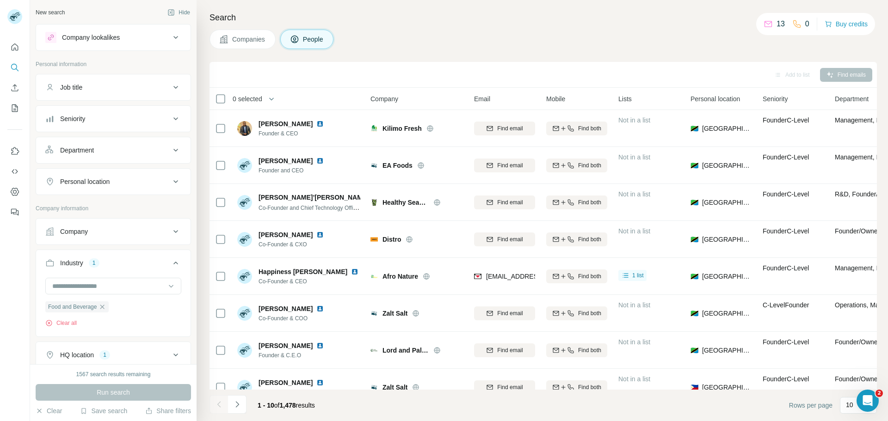
click at [224, 49] on button "Companies" at bounding box center [242, 39] width 66 height 19
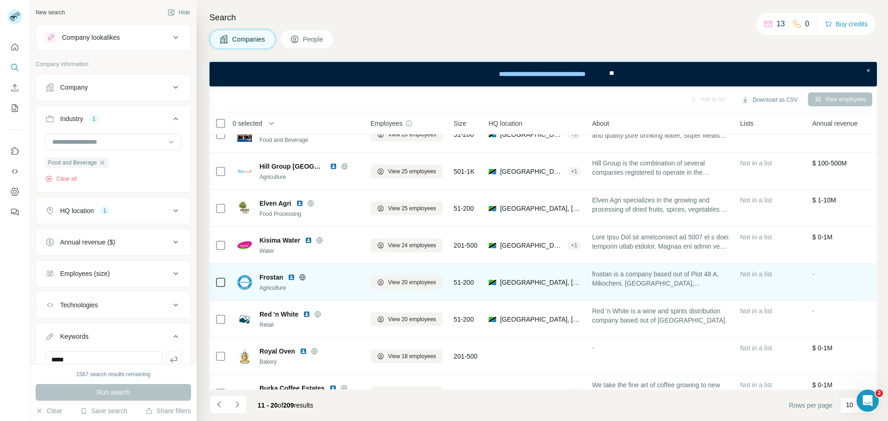
scroll to position [119, 0]
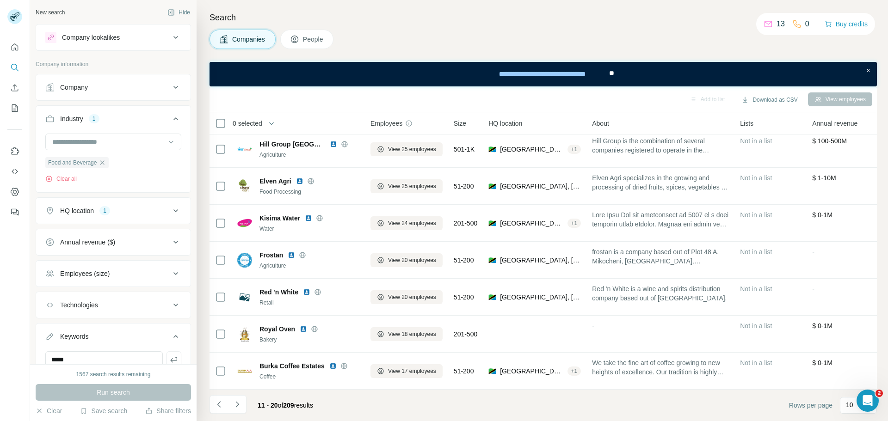
click at [102, 216] on button "HQ location 1" at bounding box center [113, 211] width 154 height 22
click at [106, 238] on input "text" at bounding box center [113, 234] width 136 height 17
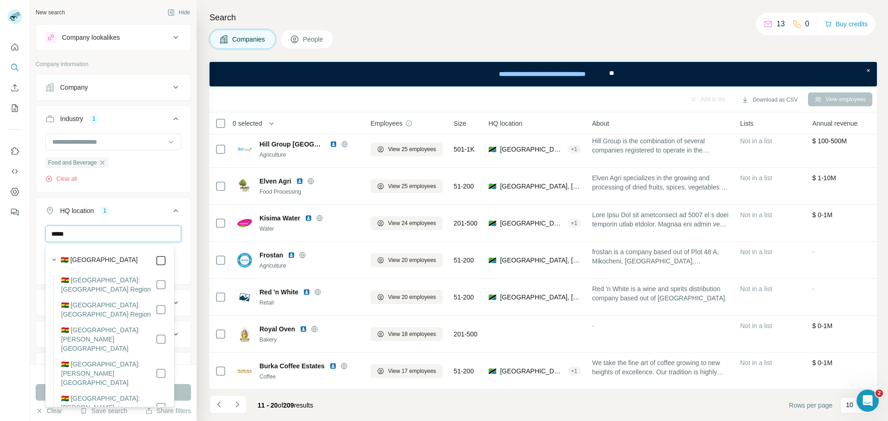
type input "*****"
click at [184, 374] on div "1567 search results remaining" at bounding box center [113, 374] width 155 height 8
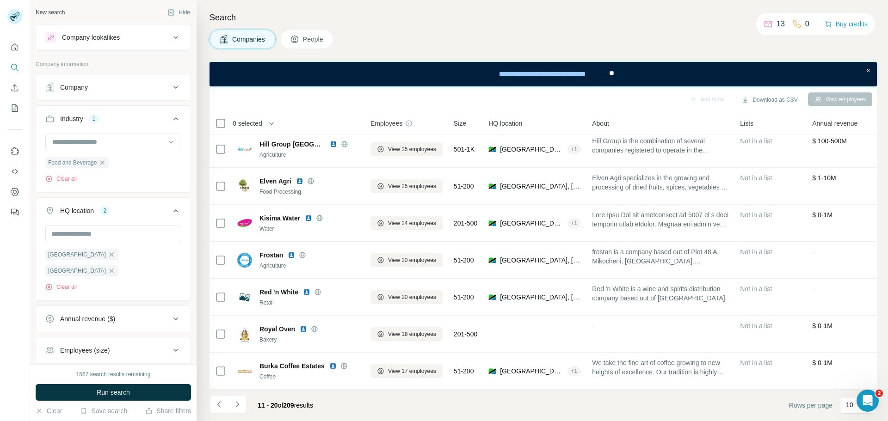
scroll to position [46, 0]
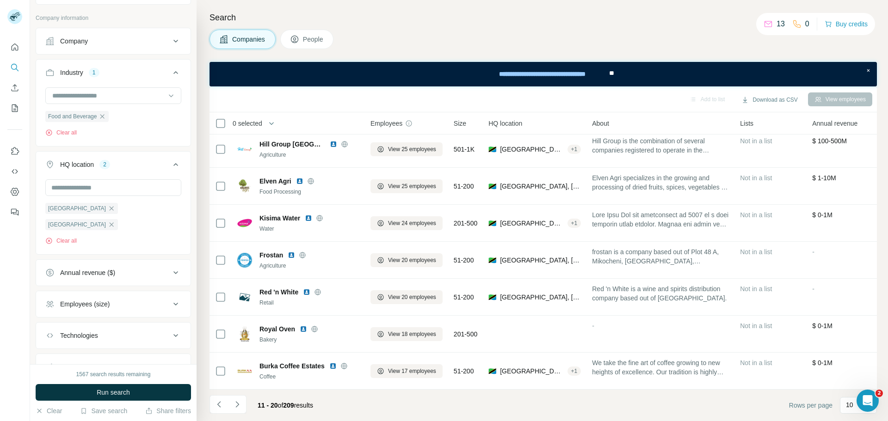
click at [129, 331] on div "Technologies" at bounding box center [107, 335] width 125 height 9
click at [128, 331] on div "Technologies" at bounding box center [107, 335] width 125 height 9
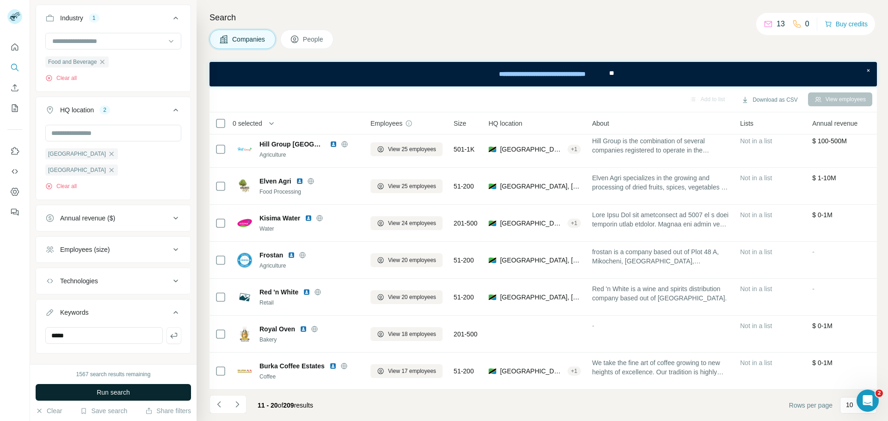
click at [153, 386] on button "Run search" at bounding box center [113, 392] width 155 height 17
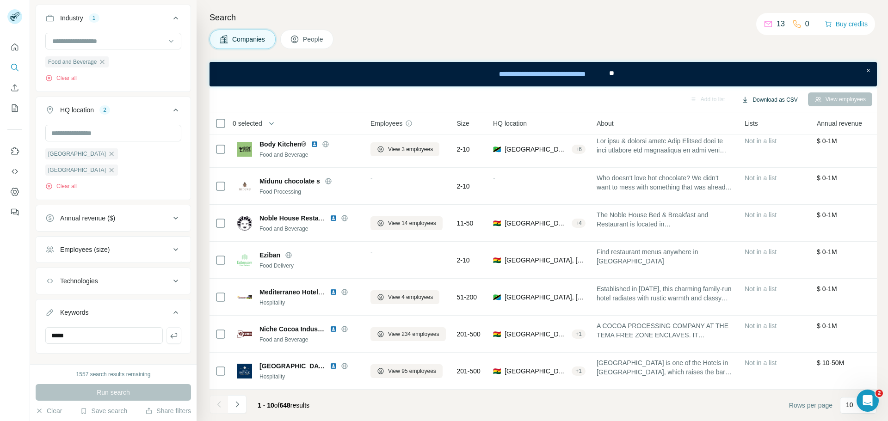
click at [779, 104] on button "Download as CSV" at bounding box center [769, 100] width 69 height 14
click at [233, 407] on icon "Navigate to next page" at bounding box center [237, 404] width 9 height 9
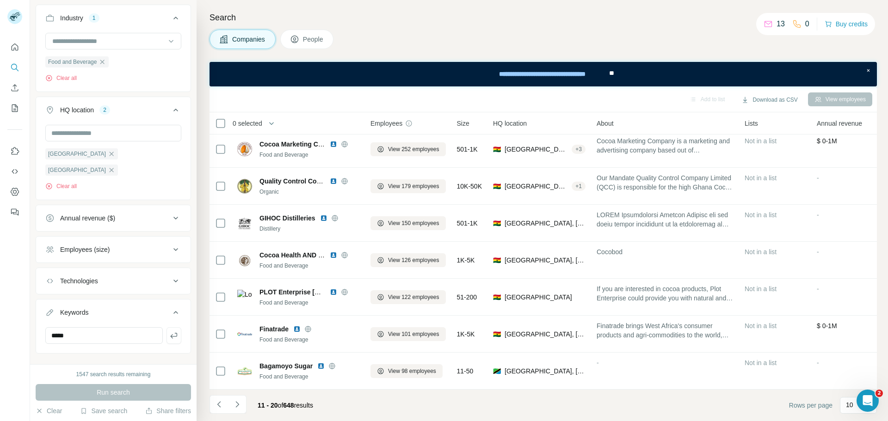
click at [236, 405] on icon "Navigate to next page" at bounding box center [237, 404] width 9 height 9
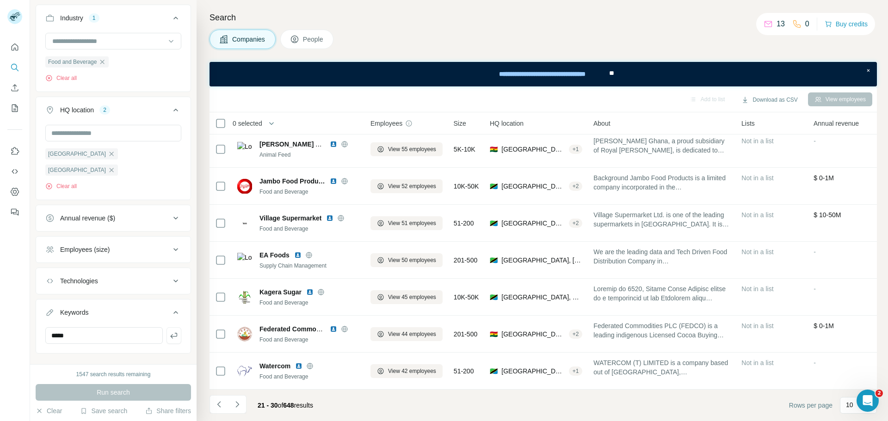
click at [236, 405] on icon "Navigate to next page" at bounding box center [237, 404] width 9 height 9
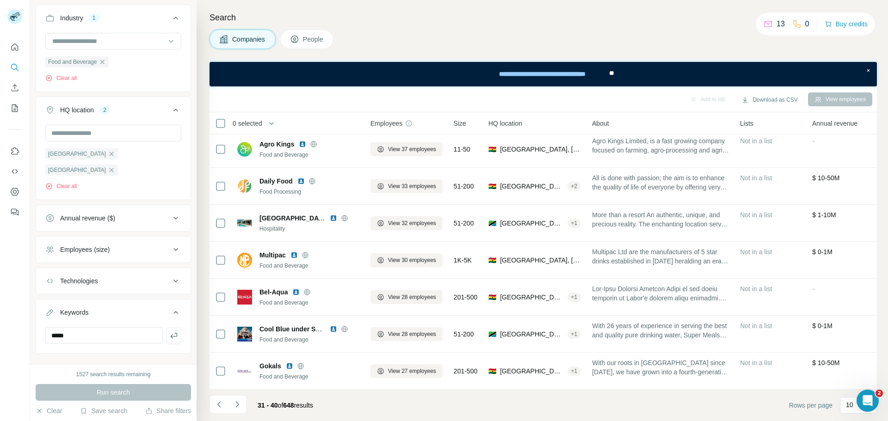
click at [236, 405] on icon "Navigate to next page" at bounding box center [237, 404] width 9 height 9
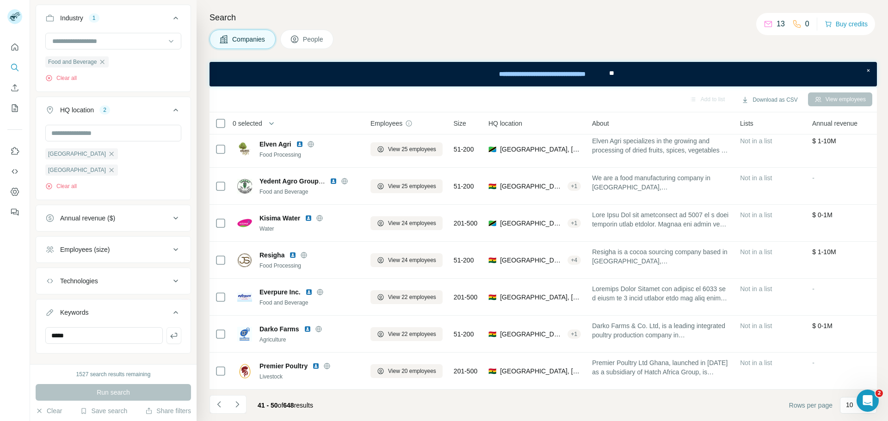
click at [236, 405] on icon "Navigate to next page" at bounding box center [237, 404] width 9 height 9
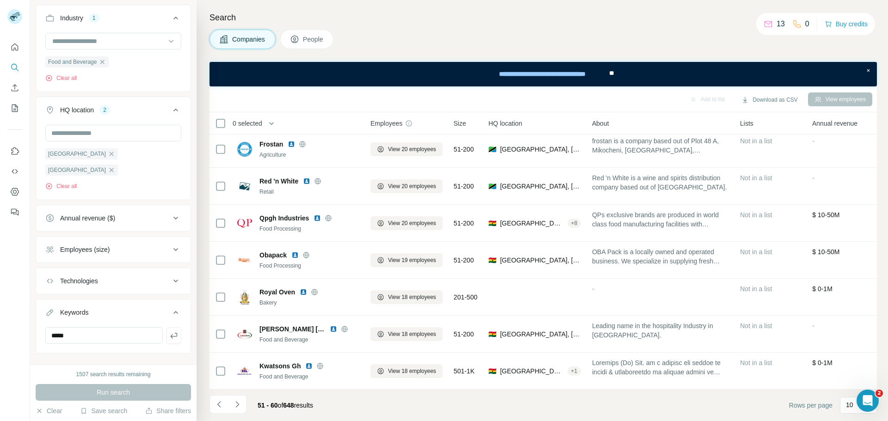
click at [236, 405] on icon "Navigate to next page" at bounding box center [237, 404] width 9 height 9
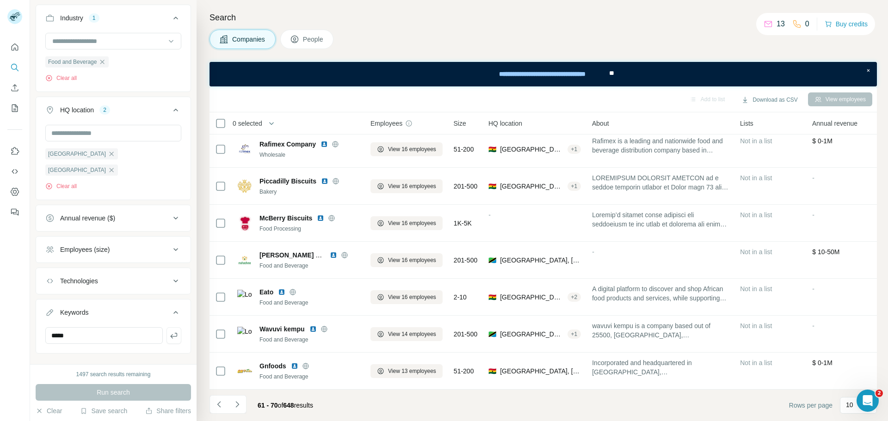
click at [236, 405] on icon "Navigate to next page" at bounding box center [237, 404] width 9 height 9
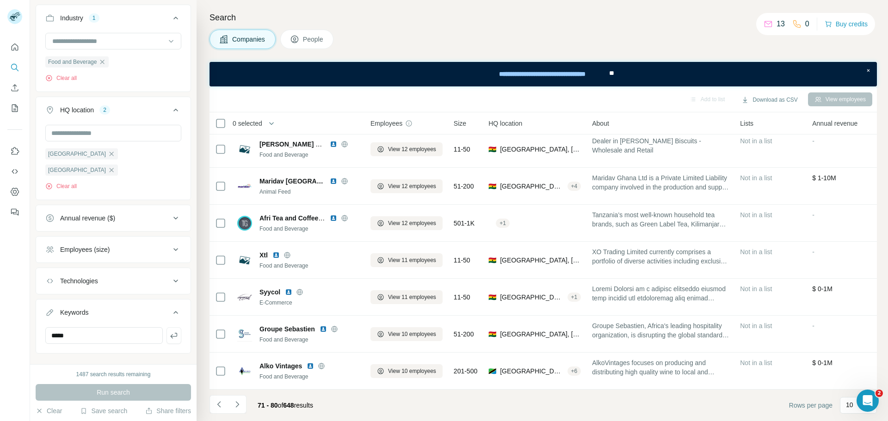
click at [236, 405] on icon "Navigate to next page" at bounding box center [237, 404] width 9 height 9
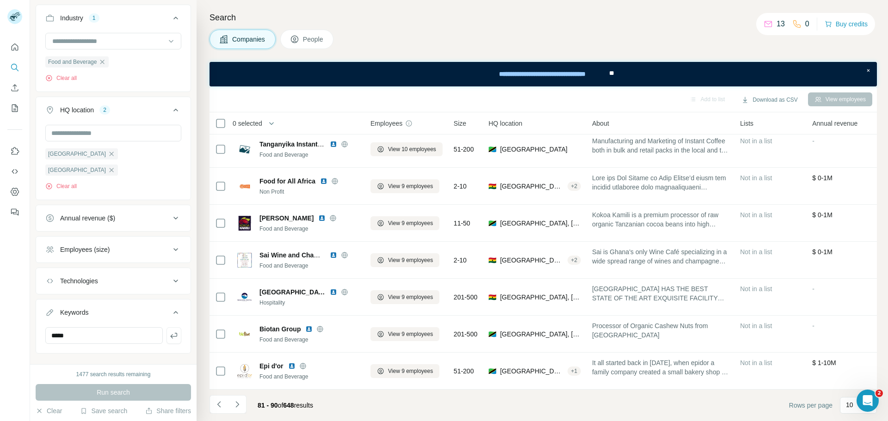
click at [236, 405] on icon "Navigate to next page" at bounding box center [237, 404] width 9 height 9
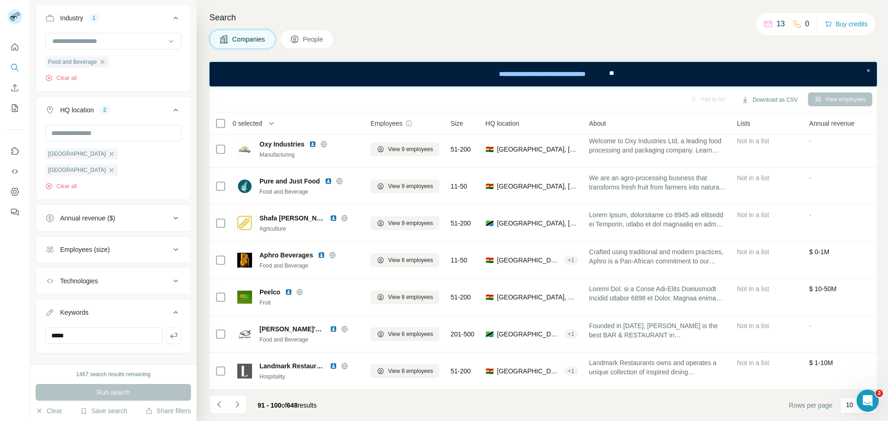
click at [236, 405] on icon "Navigate to next page" at bounding box center [237, 404] width 9 height 9
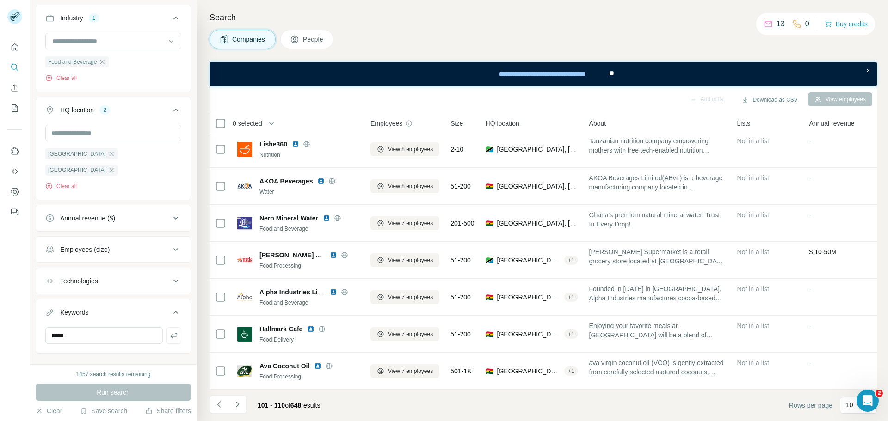
click at [236, 405] on icon "Navigate to next page" at bounding box center [237, 404] width 9 height 9
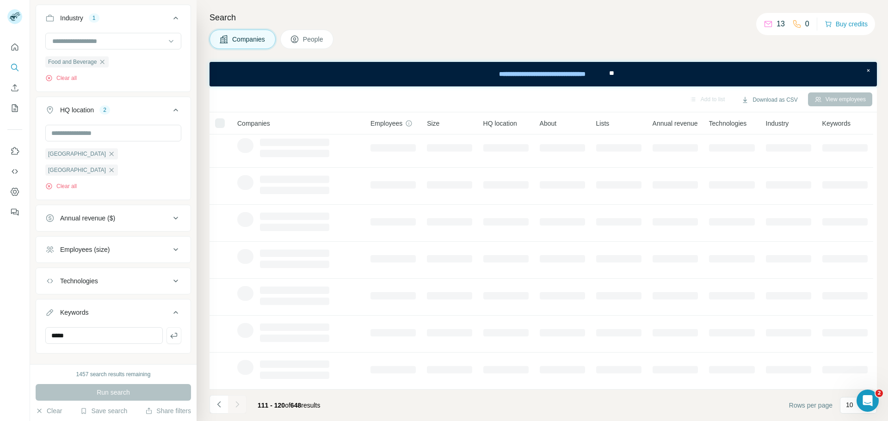
click at [236, 405] on div at bounding box center [237, 404] width 18 height 18
click at [236, 405] on icon "Navigate to next page" at bounding box center [237, 404] width 9 height 9
click at [236, 405] on div at bounding box center [237, 404] width 18 height 18
click at [236, 405] on icon "Navigate to next page" at bounding box center [237, 404] width 9 height 9
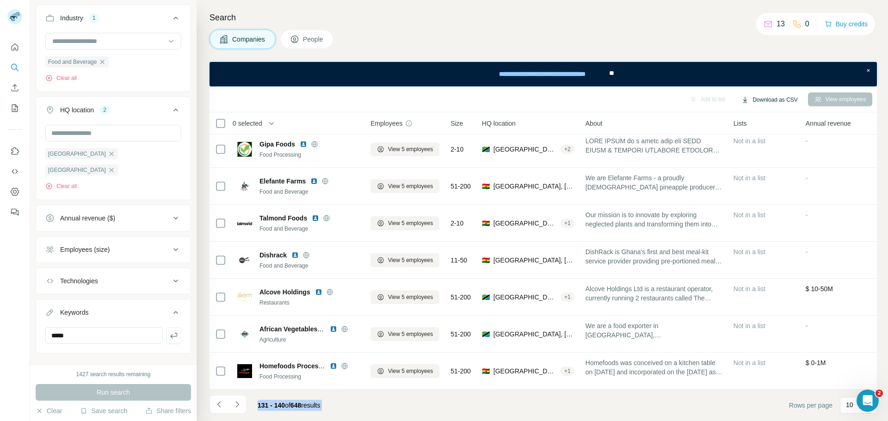
click at [762, 98] on button "Download as CSV" at bounding box center [769, 100] width 69 height 14
click at [770, 132] on div "All viewed companies (140)" at bounding box center [777, 136] width 90 height 17
